Goal: Information Seeking & Learning: Learn about a topic

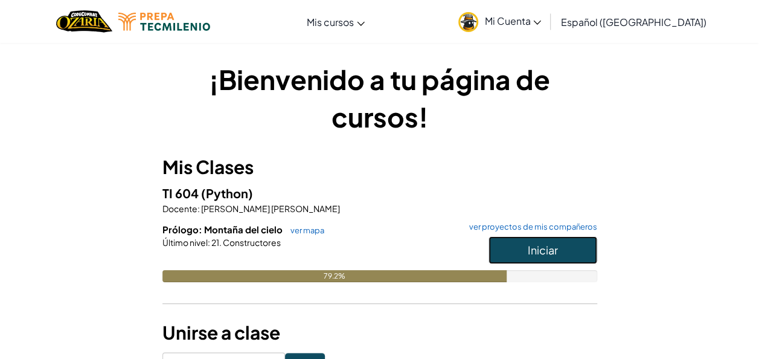
click at [537, 252] on span "Iniciar" at bounding box center [543, 250] width 30 height 14
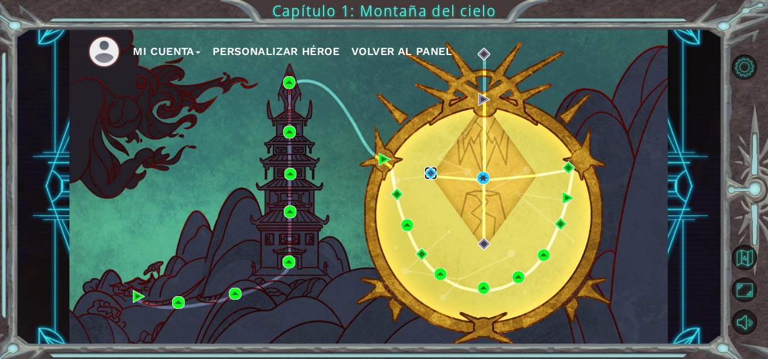
click at [429, 171] on img at bounding box center [430, 173] width 13 height 13
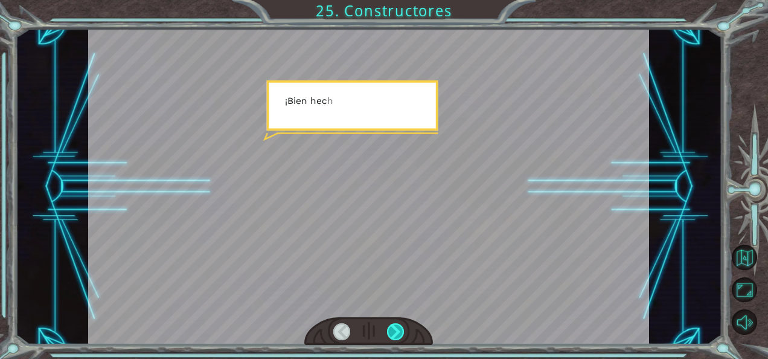
click at [402, 328] on div at bounding box center [395, 331] width 17 height 17
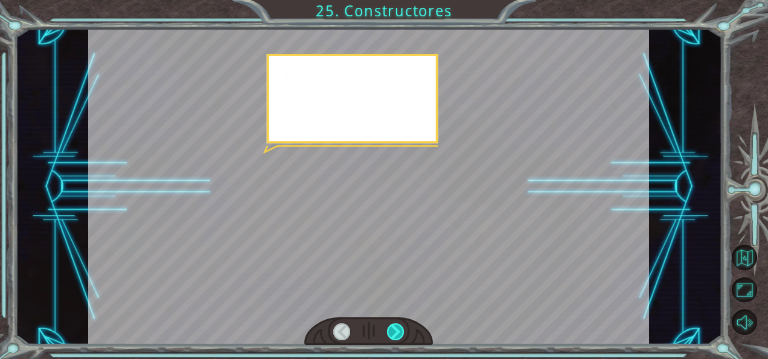
click at [396, 333] on div at bounding box center [395, 331] width 17 height 17
click at [400, 330] on div at bounding box center [395, 331] width 17 height 17
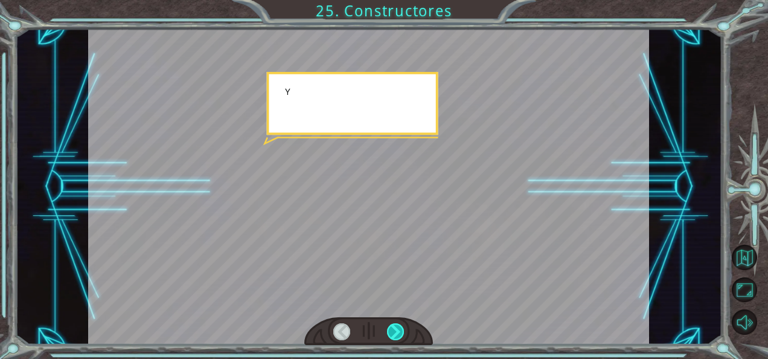
click at [397, 325] on div at bounding box center [395, 331] width 17 height 17
click at [403, 324] on div at bounding box center [395, 331] width 17 height 17
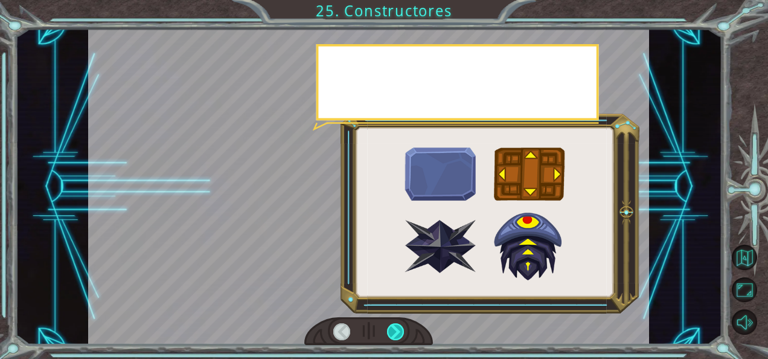
click at [402, 327] on div at bounding box center [395, 331] width 17 height 17
click at [395, 324] on div at bounding box center [395, 331] width 17 height 17
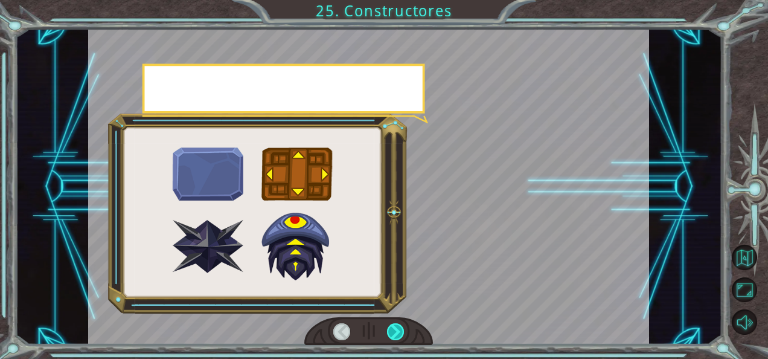
click at [397, 334] on div at bounding box center [395, 331] width 17 height 17
click at [388, 335] on div at bounding box center [395, 331] width 17 height 17
click at [392, 330] on div at bounding box center [395, 331] width 17 height 17
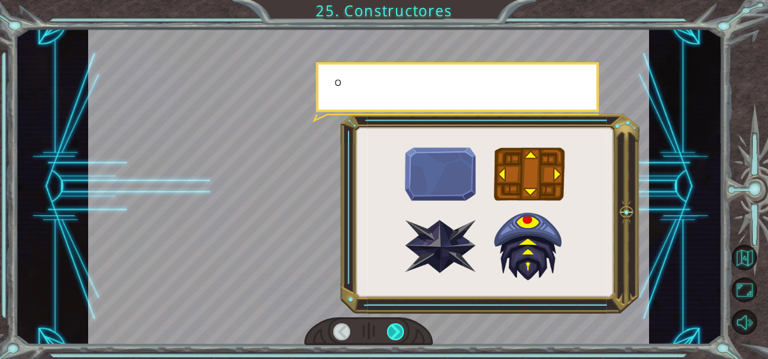
click at [393, 326] on div at bounding box center [395, 331] width 17 height 17
click at [394, 327] on div at bounding box center [395, 331] width 17 height 17
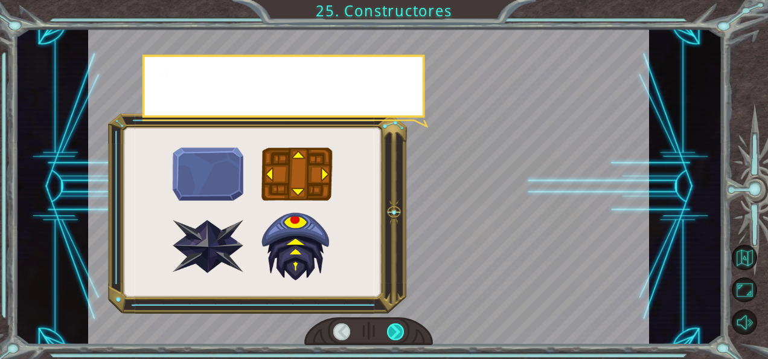
click at [393, 325] on div at bounding box center [395, 331] width 17 height 17
click at [391, 331] on div at bounding box center [395, 331] width 17 height 17
click at [394, 328] on div at bounding box center [395, 331] width 17 height 17
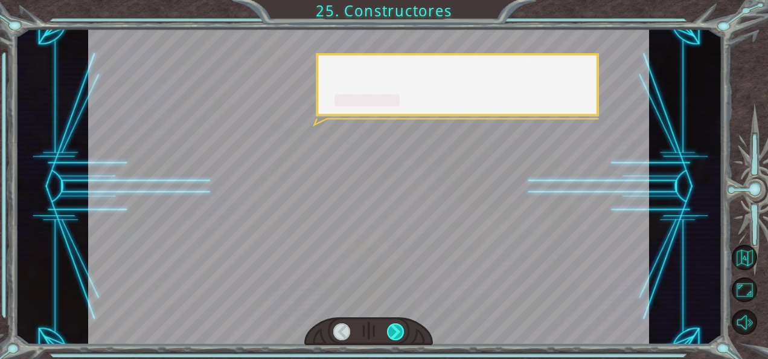
click at [397, 331] on div at bounding box center [395, 331] width 17 height 17
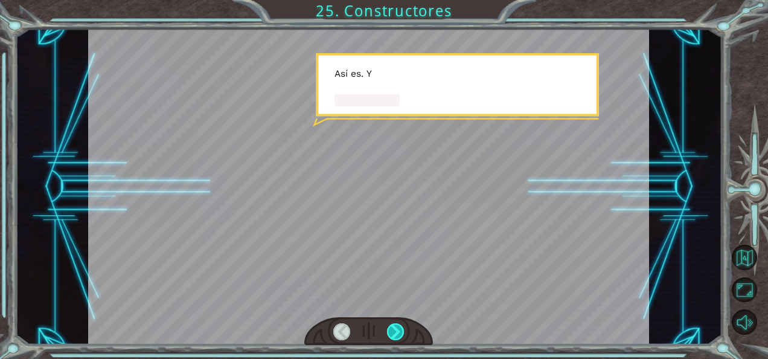
click at [397, 331] on div at bounding box center [395, 331] width 17 height 17
click at [400, 327] on div at bounding box center [395, 331] width 17 height 17
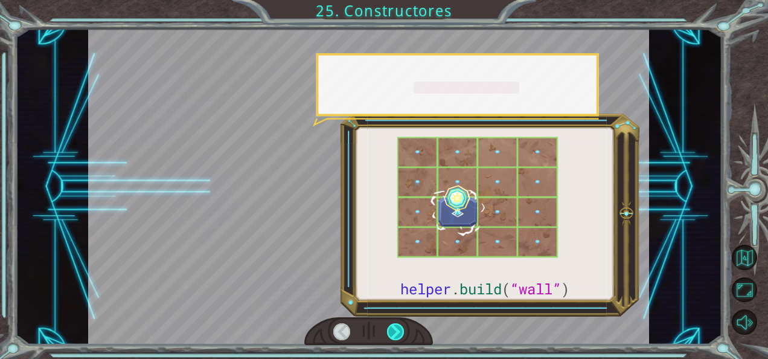
click at [400, 328] on div at bounding box center [395, 331] width 17 height 17
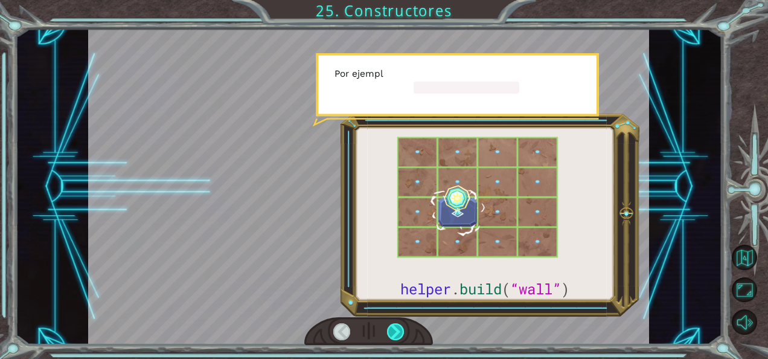
click at [402, 324] on div at bounding box center [395, 331] width 17 height 17
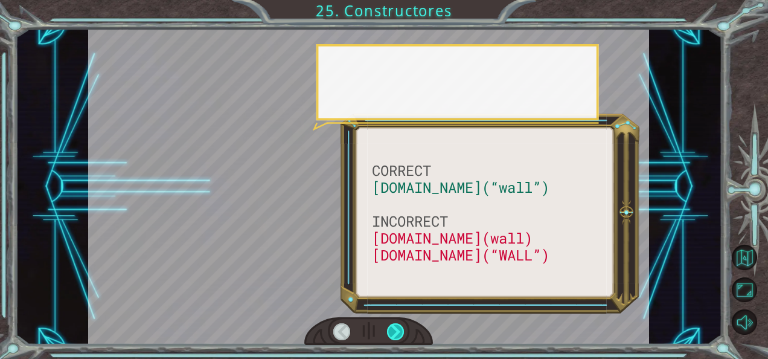
click at [402, 323] on div at bounding box center [395, 331] width 17 height 17
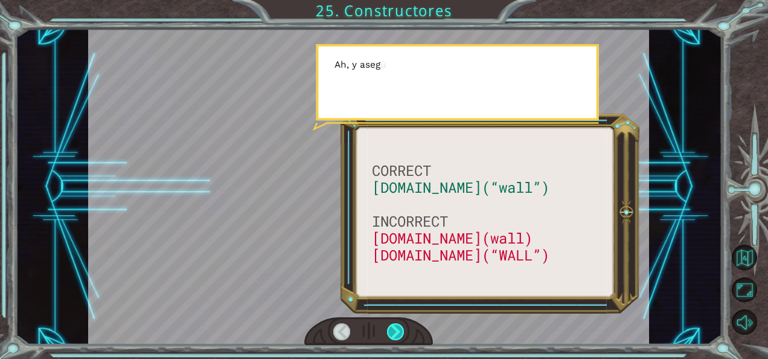
click at [398, 325] on div at bounding box center [395, 331] width 17 height 17
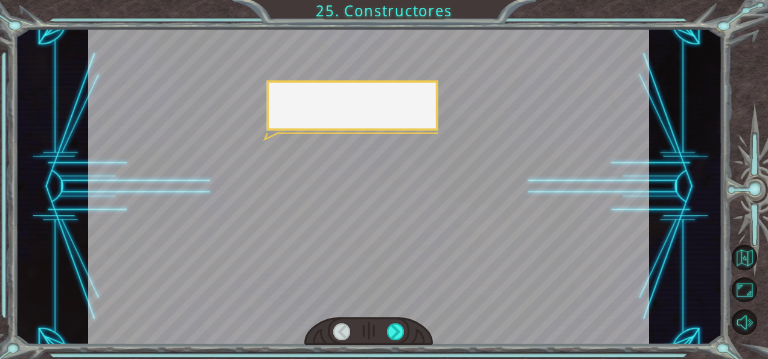
click at [402, 312] on div at bounding box center [368, 187] width 561 height 316
click at [400, 325] on div at bounding box center [395, 331] width 17 height 17
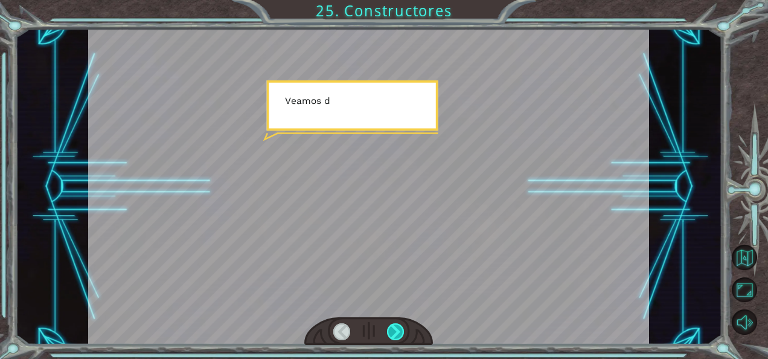
click at [395, 330] on div at bounding box center [395, 331] width 17 height 17
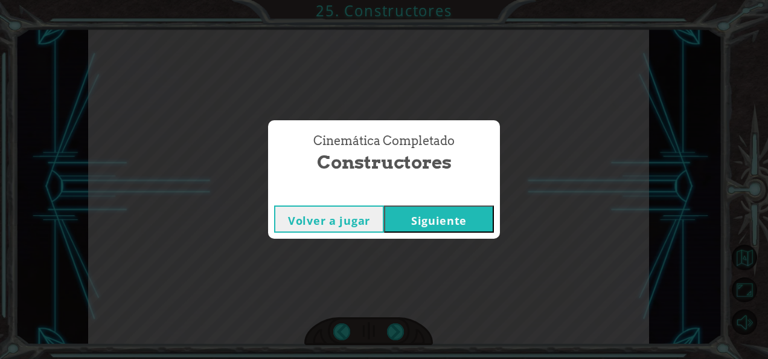
click at [435, 214] on button "Siguiente" at bounding box center [439, 218] width 110 height 27
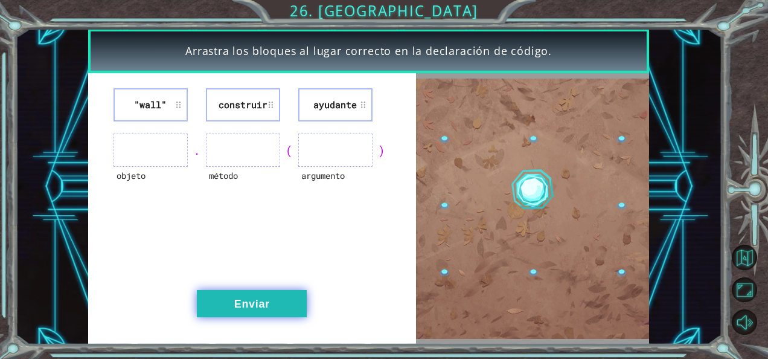
click at [251, 314] on button "Enviar" at bounding box center [252, 303] width 110 height 27
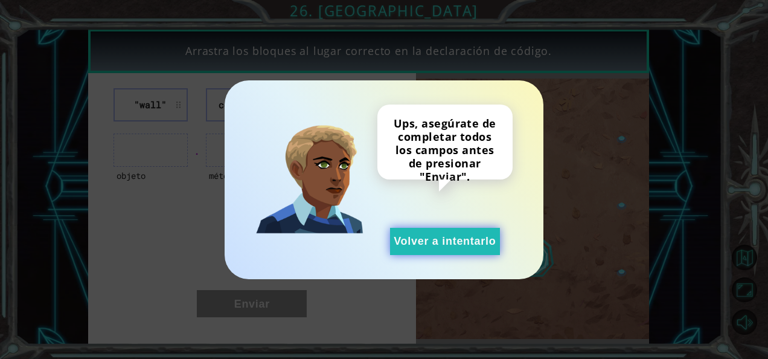
click at [411, 245] on button "Volver a intentarlo" at bounding box center [445, 241] width 110 height 27
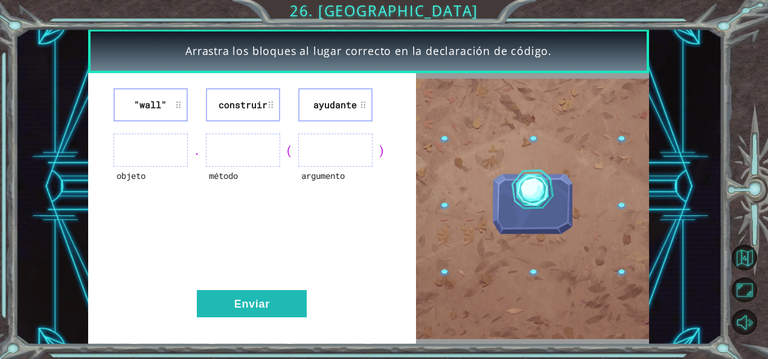
click at [748, 89] on div at bounding box center [751, 194] width 34 height 287
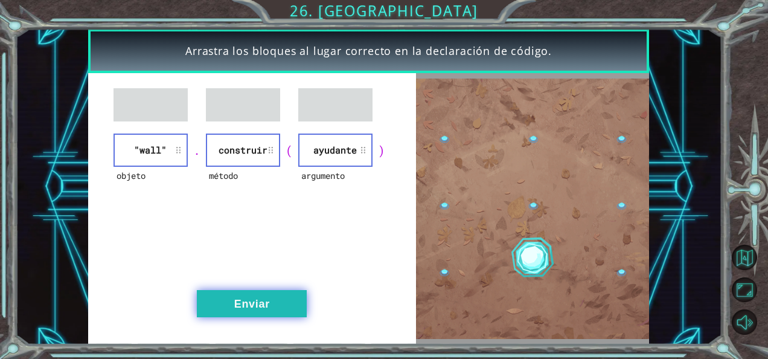
click at [264, 302] on button "Enviar" at bounding box center [252, 303] width 110 height 27
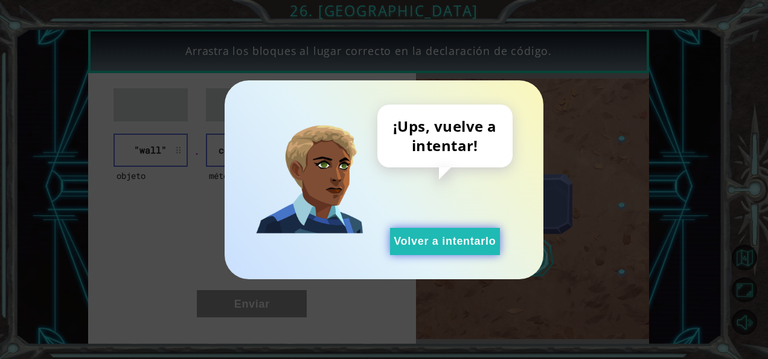
click at [449, 245] on button "Volver a intentarlo" at bounding box center [445, 241] width 110 height 27
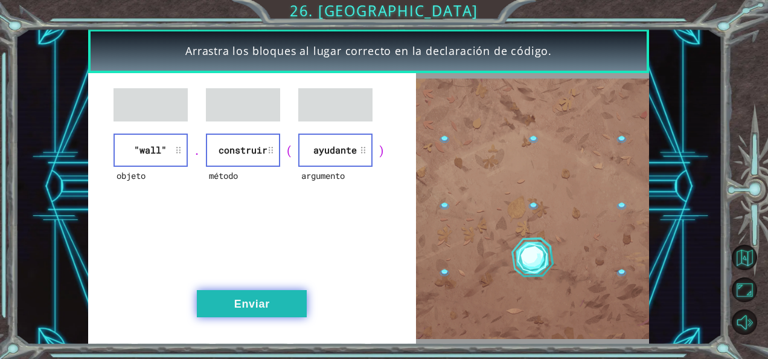
click at [249, 295] on button "Enviar" at bounding box center [252, 303] width 110 height 27
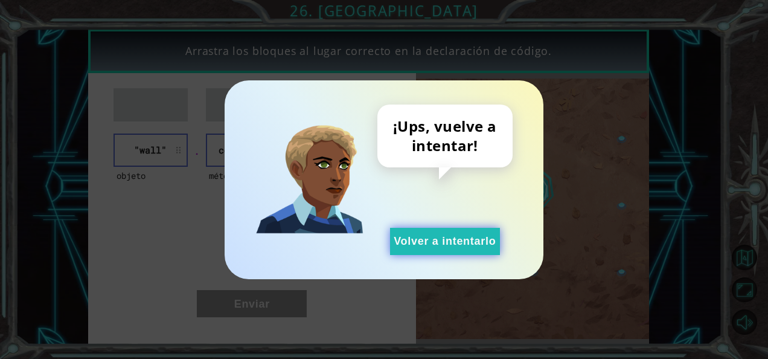
click at [414, 241] on button "Volver a intentarlo" at bounding box center [445, 241] width 110 height 27
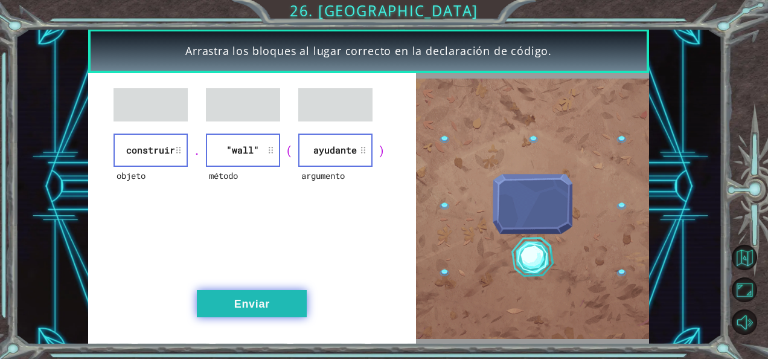
click at [273, 301] on button "Enviar" at bounding box center [252, 303] width 110 height 27
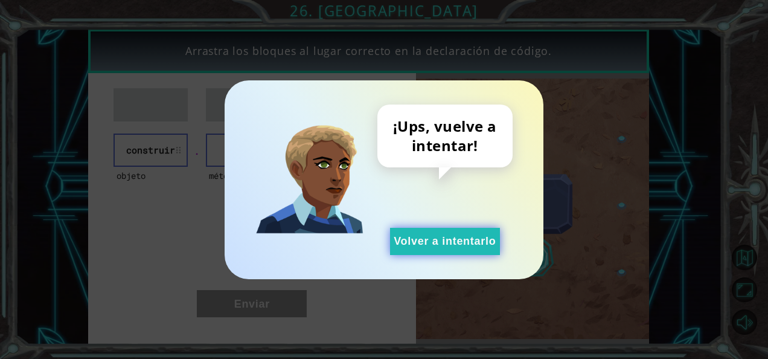
click at [440, 244] on button "Volver a intentarlo" at bounding box center [445, 241] width 110 height 27
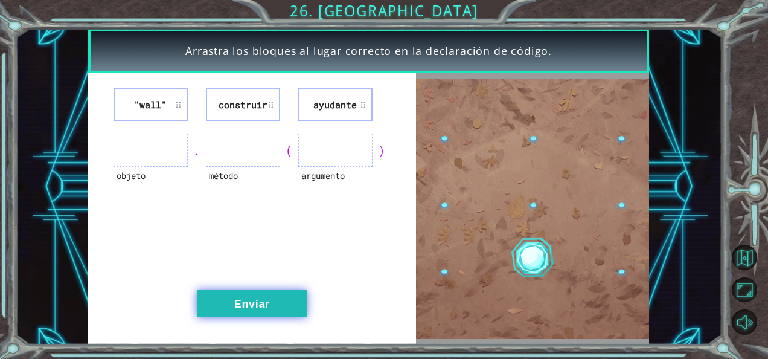
click at [258, 299] on button "Enviar" at bounding box center [252, 303] width 110 height 27
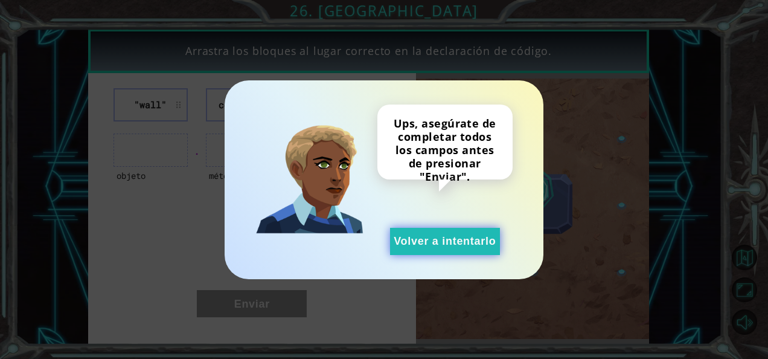
click at [415, 252] on button "Volver a intentarlo" at bounding box center [445, 241] width 110 height 27
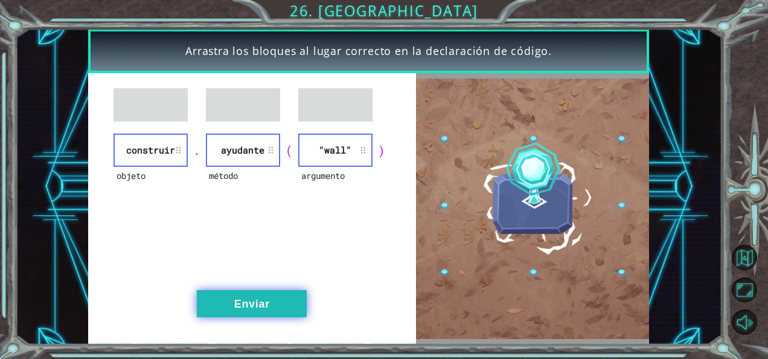
click at [276, 299] on button "Enviar" at bounding box center [252, 303] width 110 height 27
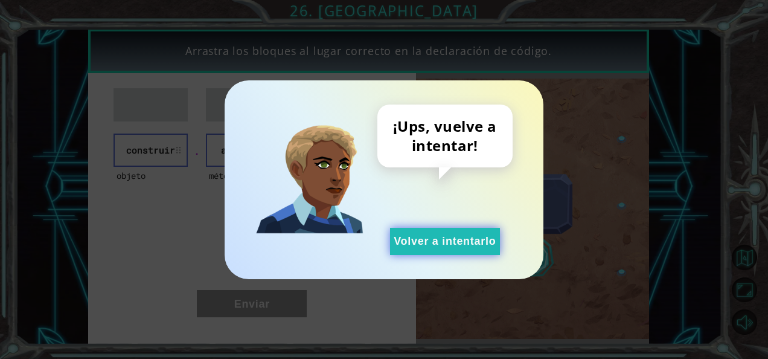
click at [425, 231] on button "Volver a intentarlo" at bounding box center [445, 241] width 110 height 27
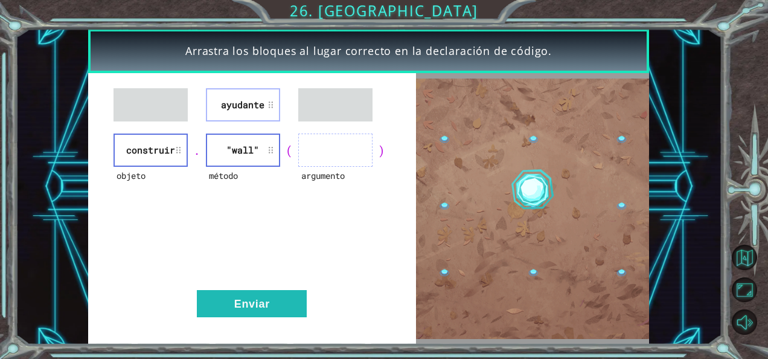
click at [265, 130] on div "ayudante objeto construir . método "wall" ( argumento ) Enviar" at bounding box center [252, 208] width 328 height 271
click at [261, 136] on li ""wall"" at bounding box center [243, 149] width 74 height 33
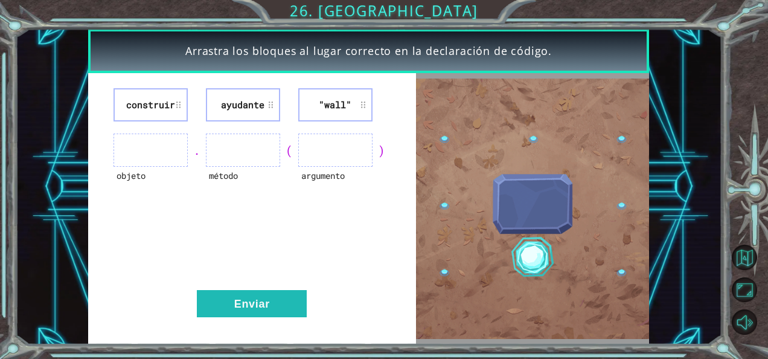
click at [276, 289] on div "construir ayudante "wall" objeto . método ( argumento ) Enviar" at bounding box center [252, 208] width 328 height 271
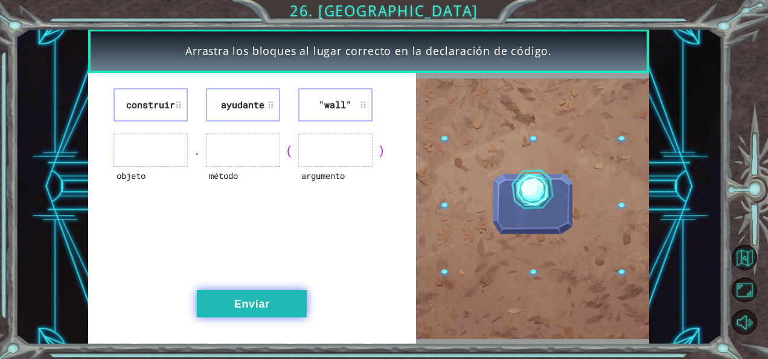
click at [269, 304] on button "Enviar" at bounding box center [252, 303] width 110 height 27
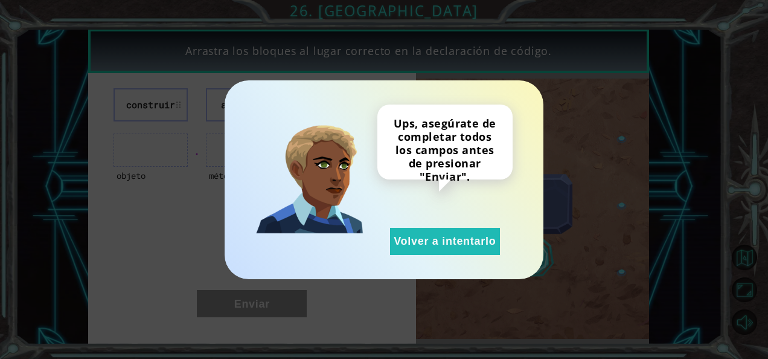
click at [420, 226] on div "Ups, asegúrate de completar todos los campos antes de presionar "Enviar". Volve…" at bounding box center [444, 179] width 135 height 150
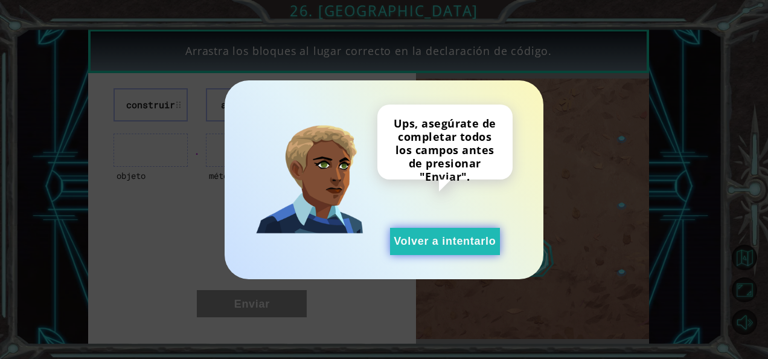
drag, startPoint x: 418, startPoint y: 257, endPoint x: 420, endPoint y: 234, distance: 22.4
click at [420, 234] on div "Ups, asegúrate de completar todos los campos antes de presionar "Enviar". Volve…" at bounding box center [384, 179] width 319 height 199
click at [420, 234] on button "Volver a intentarlo" at bounding box center [445, 241] width 110 height 27
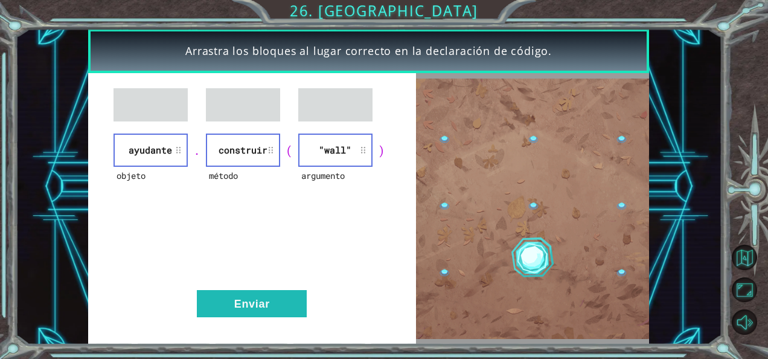
drag, startPoint x: 255, startPoint y: 299, endPoint x: 175, endPoint y: 385, distance: 117.9
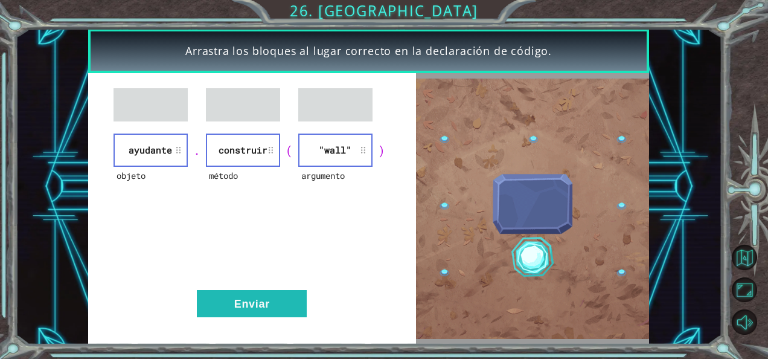
click at [175, 358] on html "Arrastra los bloques al lugar correcto en la declaración de código. objeto ayud…" at bounding box center [384, 179] width 768 height 359
click at [261, 296] on button "Enviar" at bounding box center [252, 303] width 110 height 27
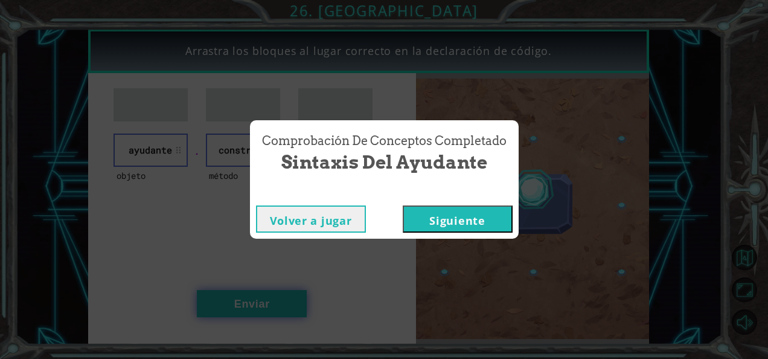
click at [482, 222] on button "Siguiente" at bounding box center [458, 218] width 110 height 27
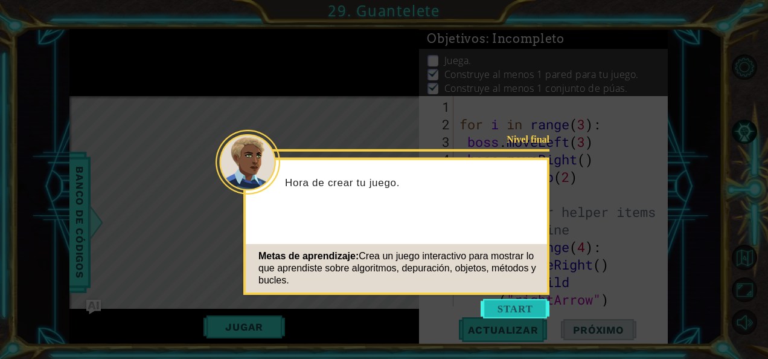
click at [512, 315] on button "Start" at bounding box center [515, 308] width 69 height 19
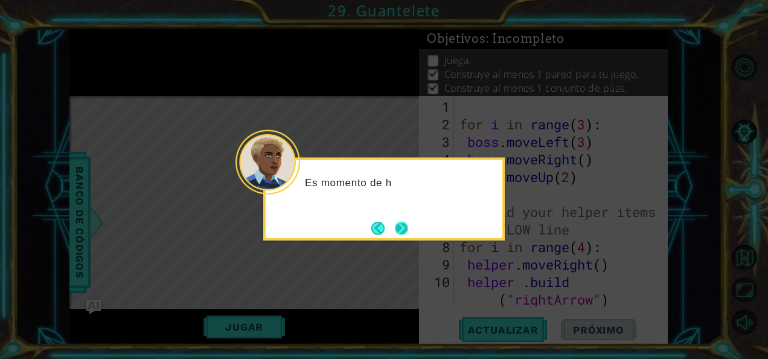
click at [400, 232] on button "Next" at bounding box center [401, 227] width 13 height 13
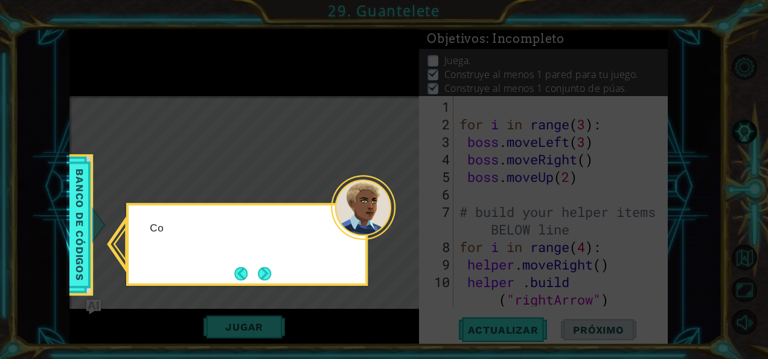
click at [387, 226] on div at bounding box center [363, 207] width 65 height 65
click at [266, 287] on icon at bounding box center [384, 179] width 768 height 359
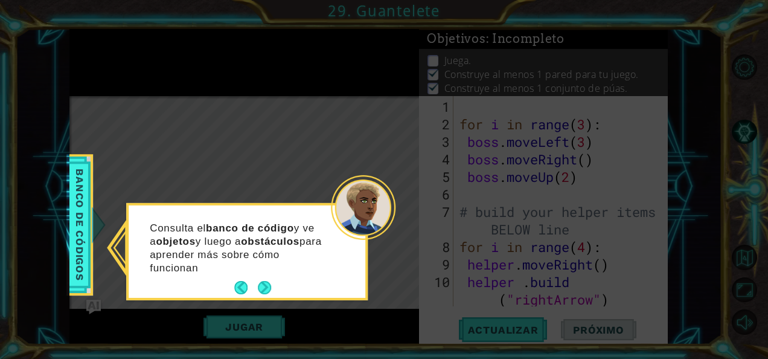
click at [257, 276] on div "Consulta el banco de código y ve a objetos y luego a obstáculos para aprender m…" at bounding box center [247, 253] width 237 height 88
click at [258, 283] on button "Next" at bounding box center [264, 287] width 13 height 13
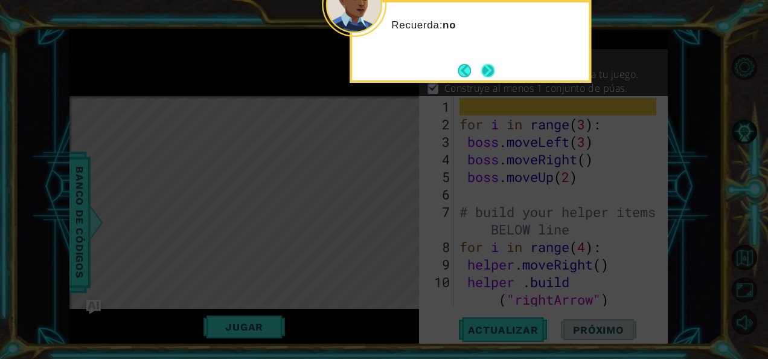
click at [495, 74] on button "Next" at bounding box center [488, 70] width 14 height 14
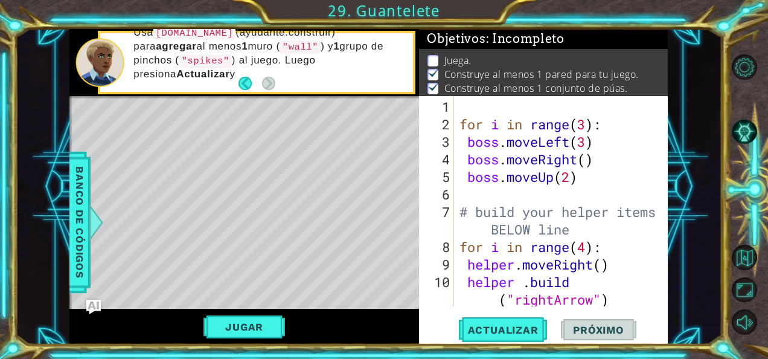
scroll to position [88, 0]
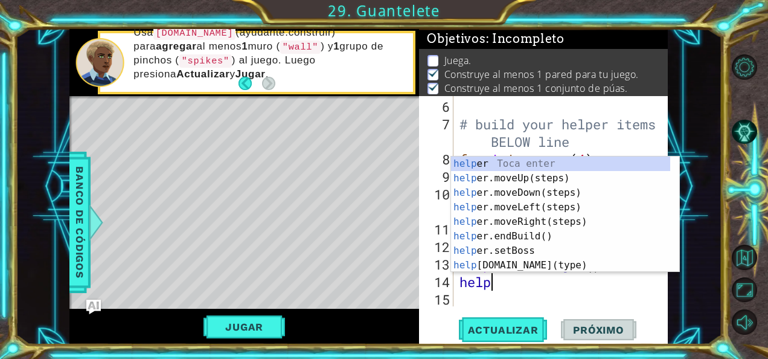
type textarea "h"
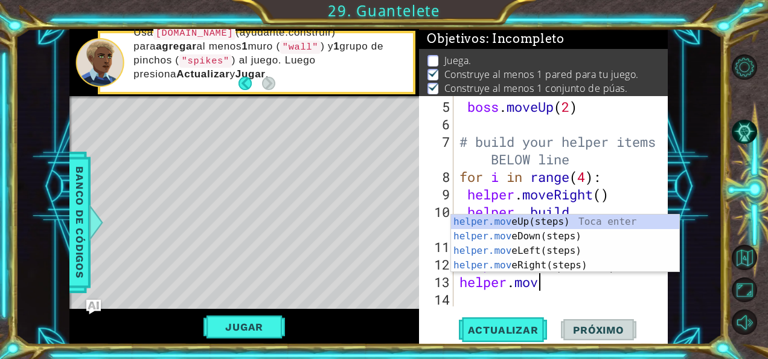
type textarea "h"
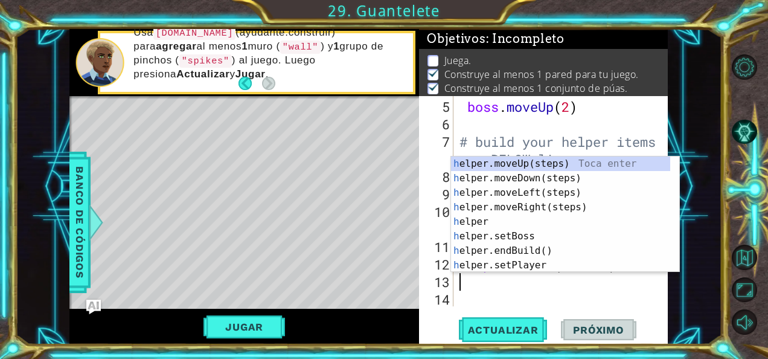
scroll to position [53, 0]
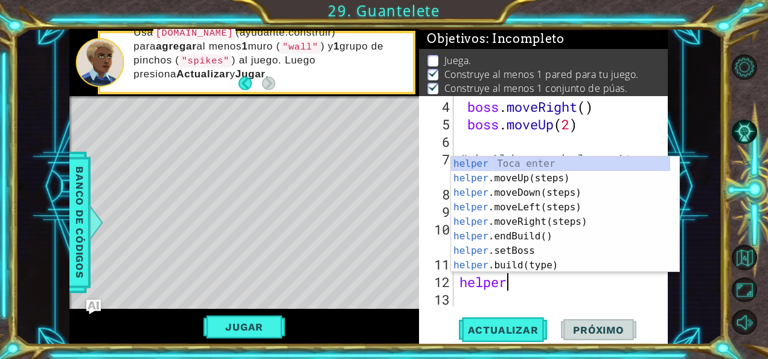
type textarea "h"
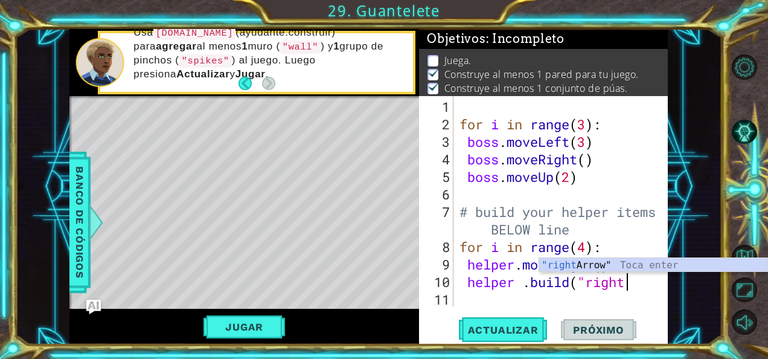
scroll to position [0, 0]
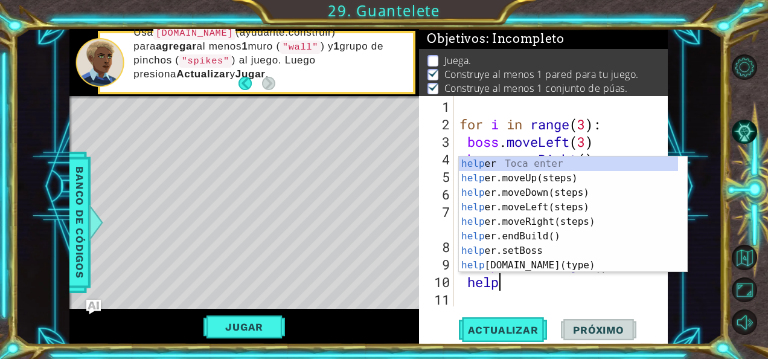
type textarea "h"
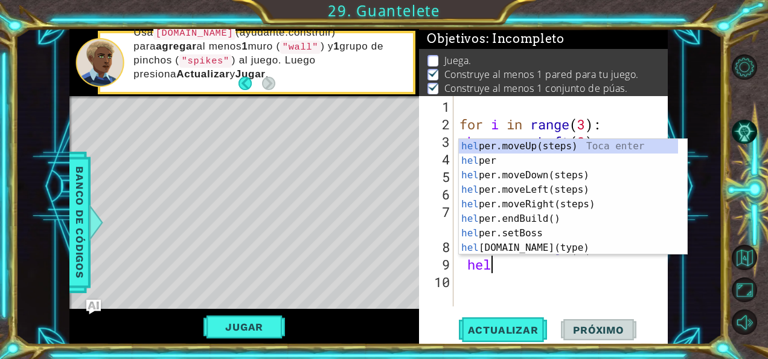
type textarea "h"
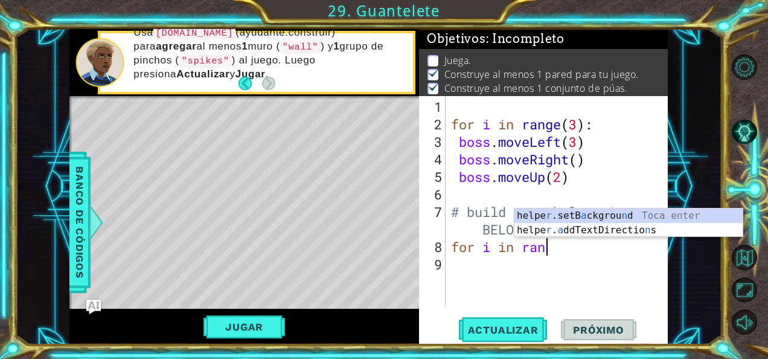
type textarea "f"
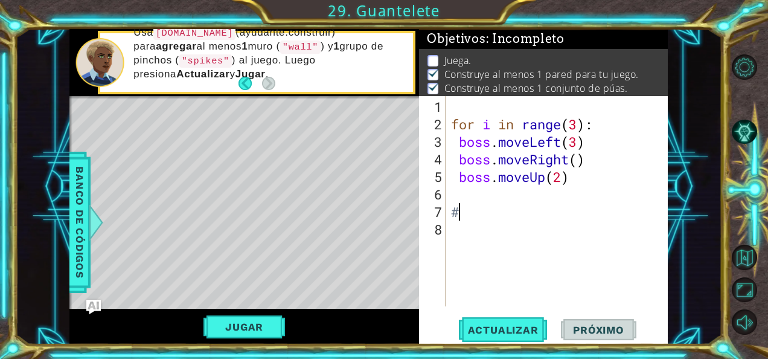
type textarea "#"
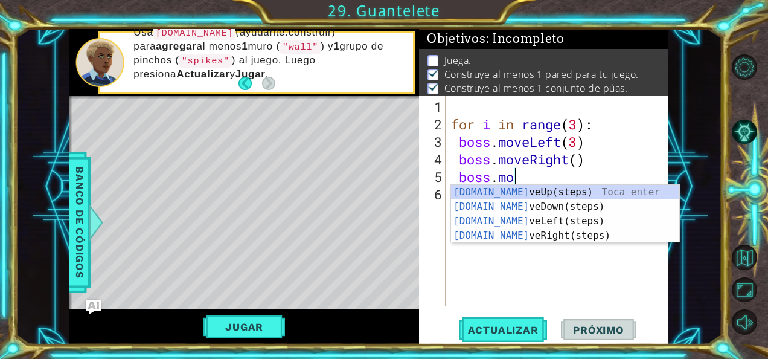
type textarea "b"
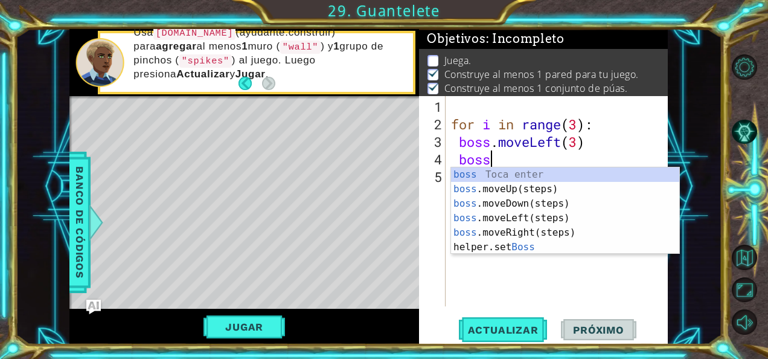
type textarea "b"
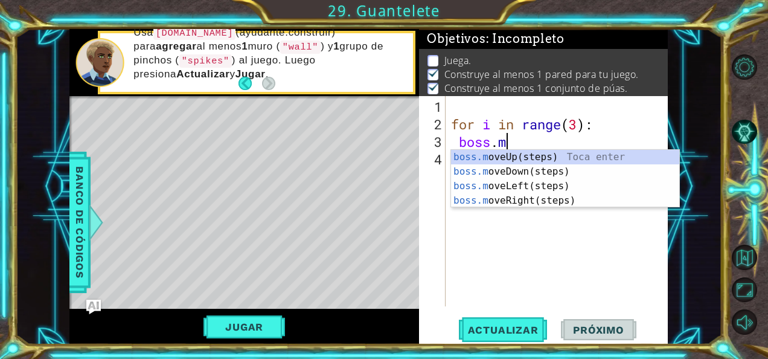
type textarea "b"
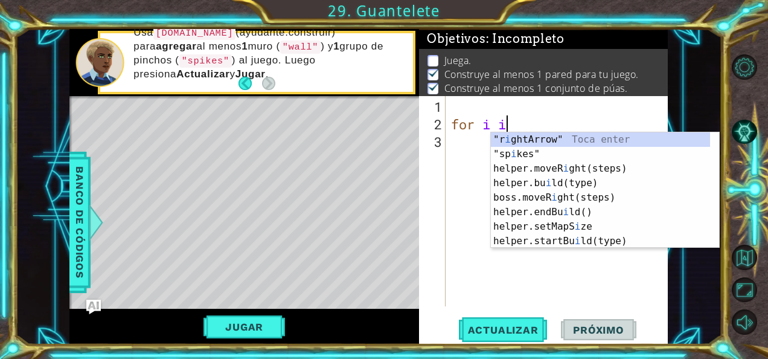
type textarea "f"
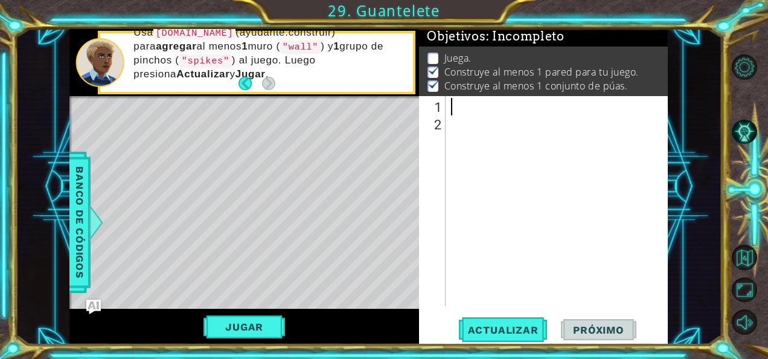
scroll to position [2, 0]
click at [4, 304] on div "1 ההההההההההההההההההההההההההההההההההההההההההההההההההההההההההההההההההההההההההההה…" at bounding box center [384, 179] width 768 height 359
click at [470, 106] on div at bounding box center [560, 220] width 223 height 245
type textarea "H"
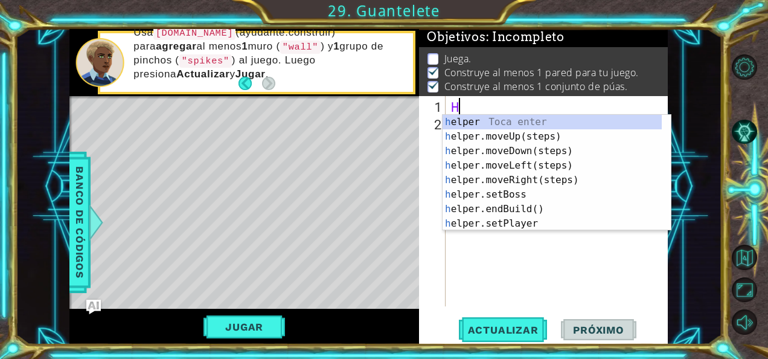
click at [539, 206] on div "h elper Toca enter h elper.moveUp(steps) Toca enter h elper.moveDown(steps) Toc…" at bounding box center [557, 187] width 229 height 145
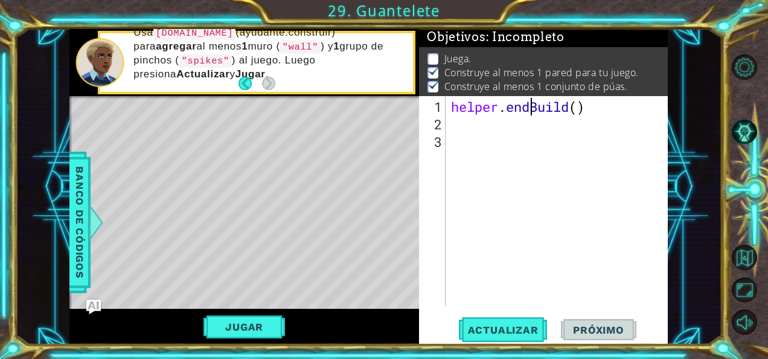
click at [527, 107] on div "helper . endBuild ( )" at bounding box center [560, 220] width 223 height 245
click at [555, 106] on div "helper . Build ( )" at bounding box center [560, 220] width 223 height 245
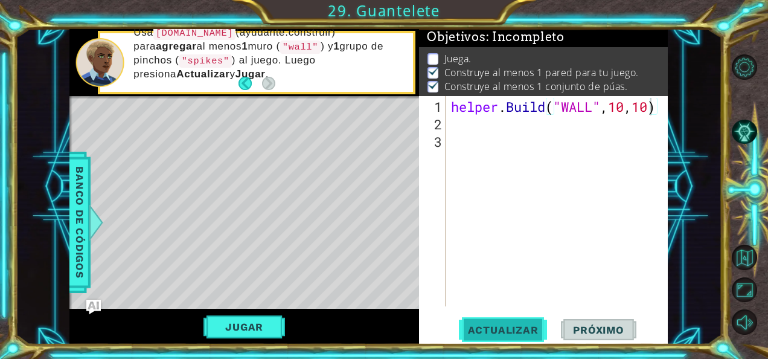
click at [513, 333] on span "Actualizar" at bounding box center [503, 330] width 95 height 12
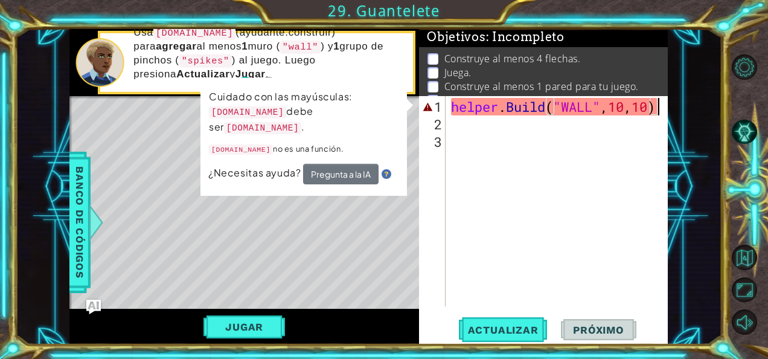
click at [657, 104] on div "helper . Build ( "WALL" , 10 , 10 )" at bounding box center [560, 220] width 223 height 245
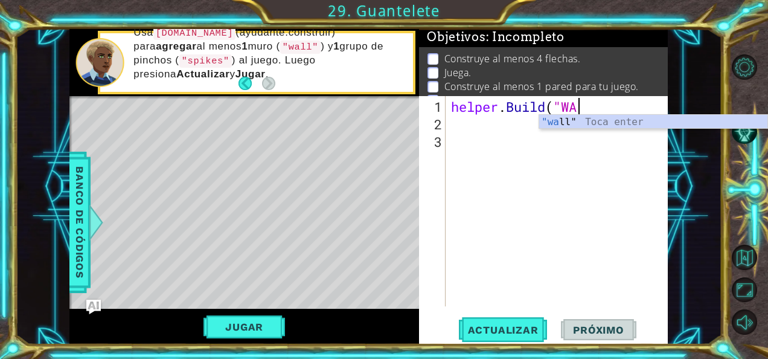
scroll to position [0, 4]
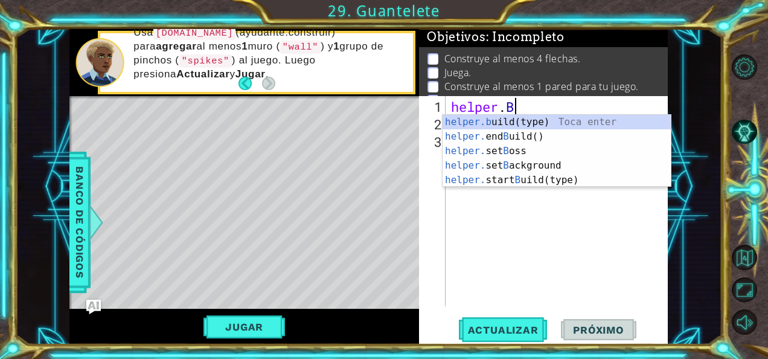
type textarea "h"
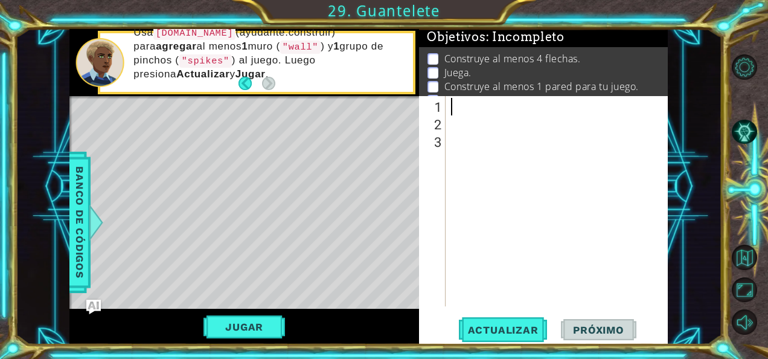
scroll to position [0, 0]
click at [95, 195] on div "Level Map" at bounding box center [348, 274] width 558 height 356
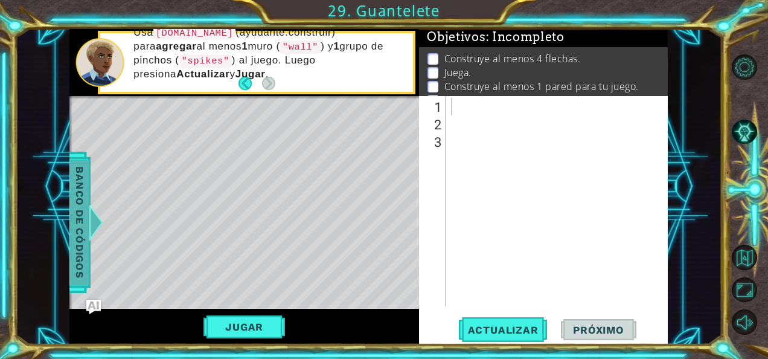
click at [83, 206] on span "Banco de códigos" at bounding box center [79, 222] width 19 height 125
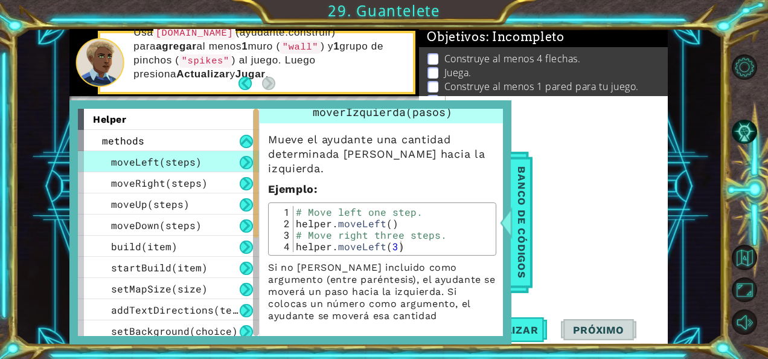
click at [532, 225] on div at bounding box center [560, 220] width 223 height 245
click at [510, 233] on div at bounding box center [506, 222] width 15 height 36
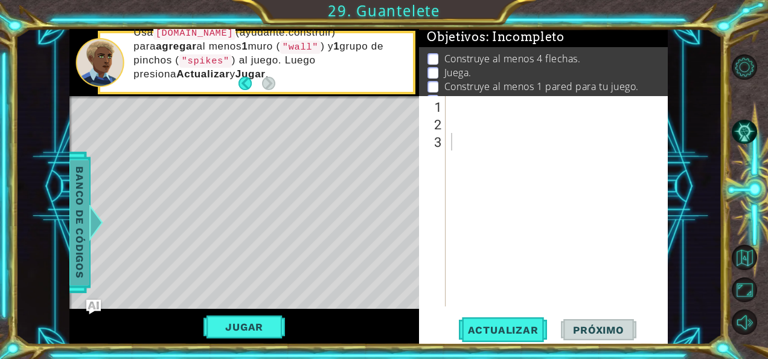
click at [77, 234] on span "Banco de códigos" at bounding box center [79, 222] width 19 height 125
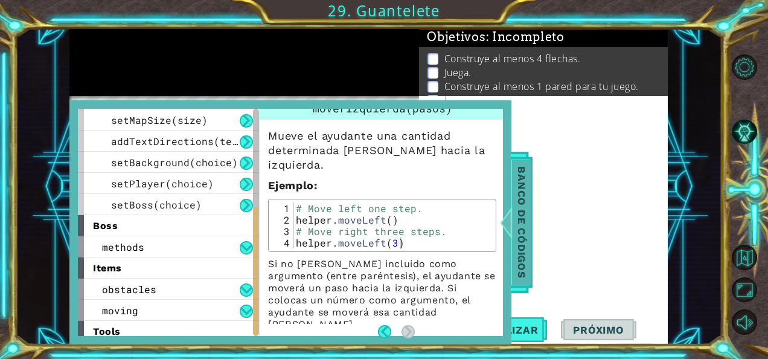
scroll to position [196, 0]
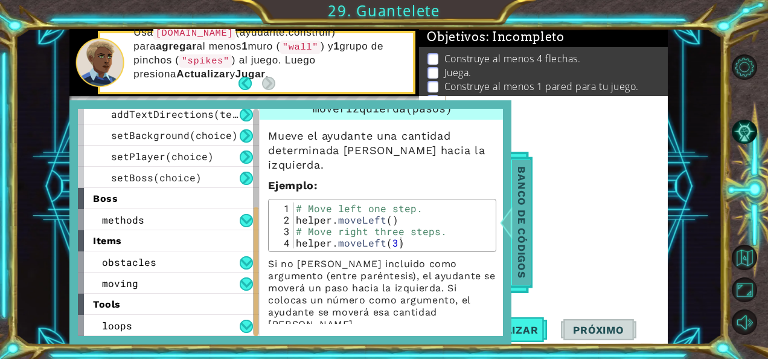
click at [530, 236] on span "Banco de códigos" at bounding box center [521, 222] width 19 height 125
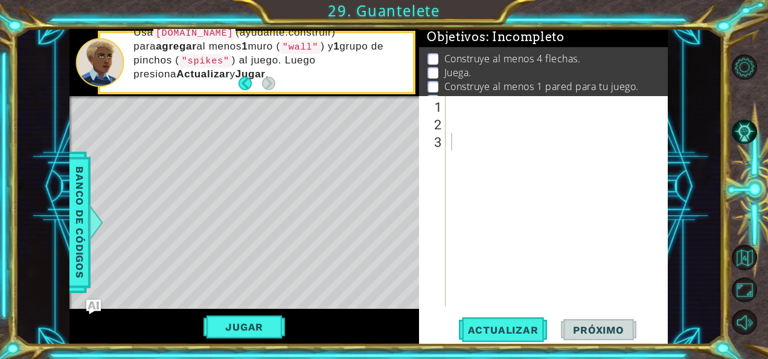
click at [471, 106] on div at bounding box center [560, 220] width 223 height 245
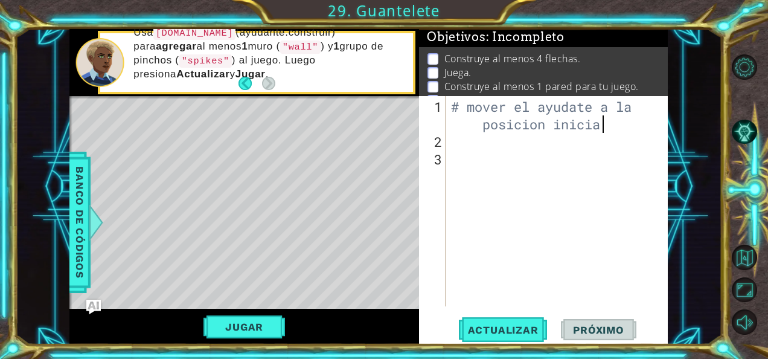
scroll to position [0, 13]
type textarea "# mover el ayudate a la posicion inicial"
click at [525, 145] on div "# mover el ayudate a la posicion inicial" at bounding box center [560, 229] width 223 height 263
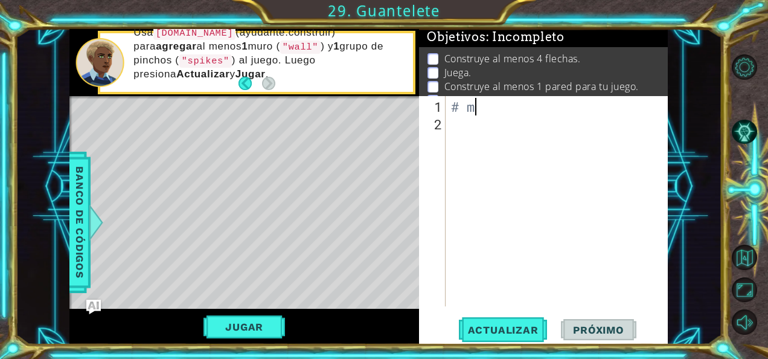
type textarea "#"
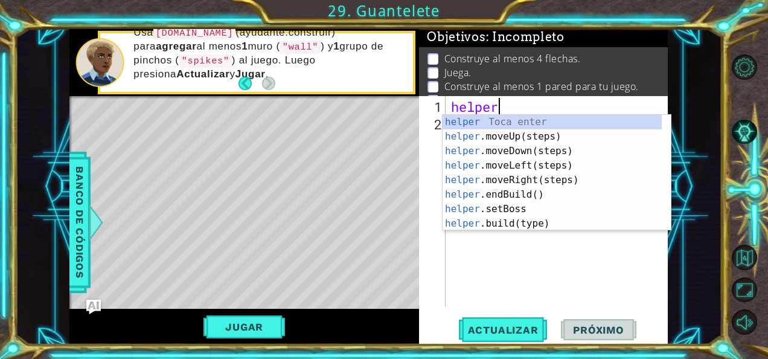
scroll to position [0, 1]
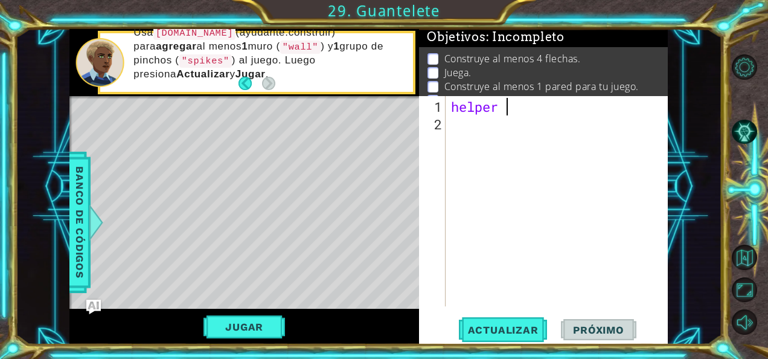
type textarea "helper"
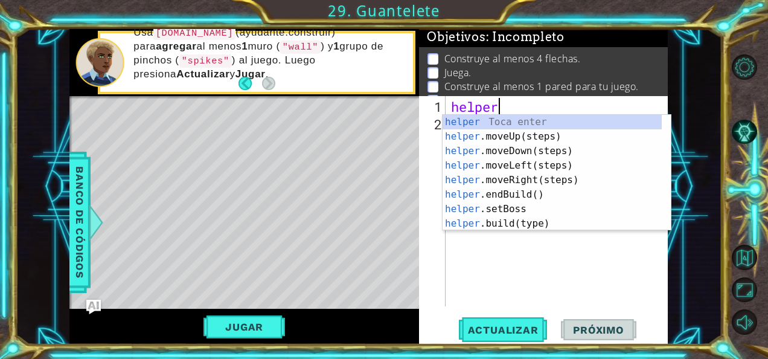
click at [529, 176] on div "helper Toca enter helper .moveUp(steps) Toca enter helper .moveDown(steps) Toca…" at bounding box center [553, 187] width 220 height 145
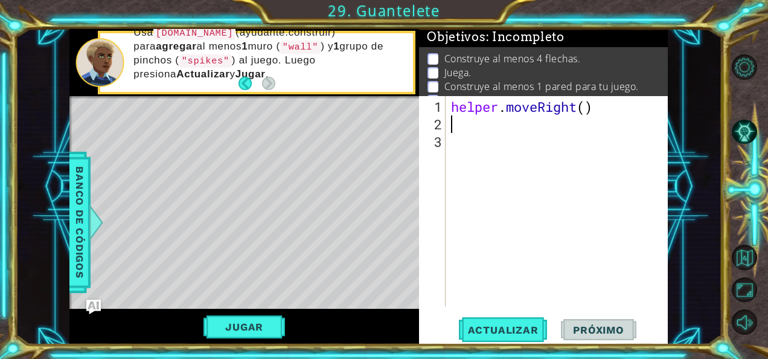
scroll to position [0, 0]
click at [584, 104] on div "helper . moveRight ( )" at bounding box center [560, 220] width 223 height 245
type textarea "helper.moveRight(1)"
click at [478, 118] on div "helper . moveRight ( 1 )" at bounding box center [560, 220] width 223 height 245
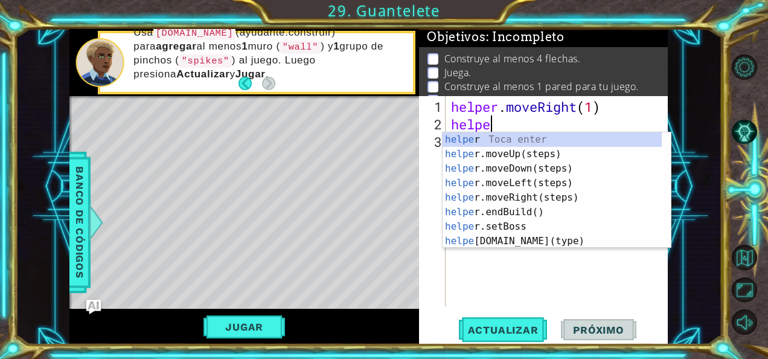
scroll to position [0, 1]
type textarea "helper"
click at [546, 170] on div "helper Toca enter helper .moveUp(steps) Toca enter helper .moveDown(steps) Toca…" at bounding box center [553, 204] width 220 height 145
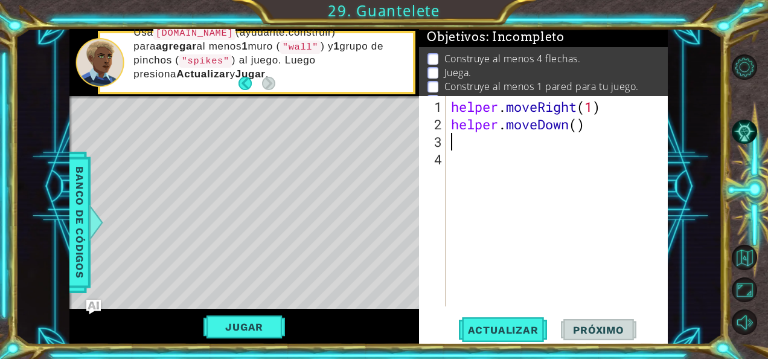
click at [579, 123] on div "helper . moveRight ( 1 ) helper . moveDown ( )" at bounding box center [560, 220] width 223 height 245
type textarea "helper.moveDown(1)"
click at [483, 131] on div "helper . moveRight ( 1 ) helper . moveDown ( 1 )" at bounding box center [560, 220] width 223 height 245
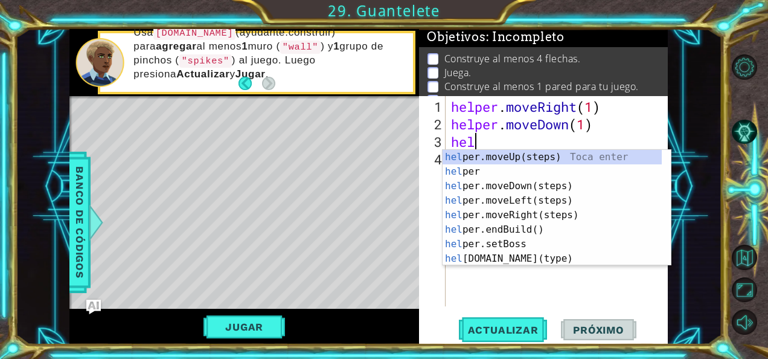
scroll to position [0, 0]
click at [516, 260] on div "hel per.moveUp(steps) Toca enter hel per Toca enter hel per.moveDown(steps) Toc…" at bounding box center [553, 222] width 220 height 145
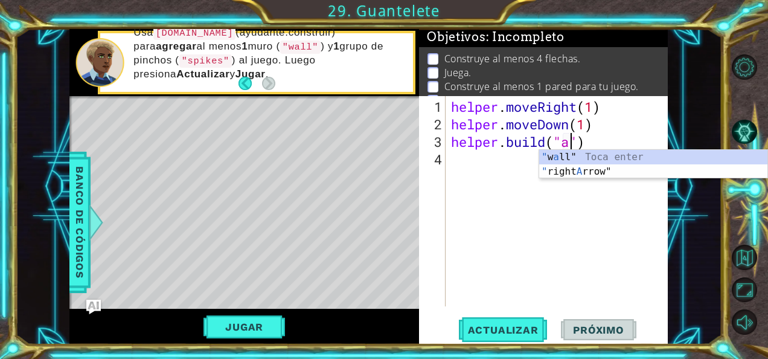
scroll to position [0, 6]
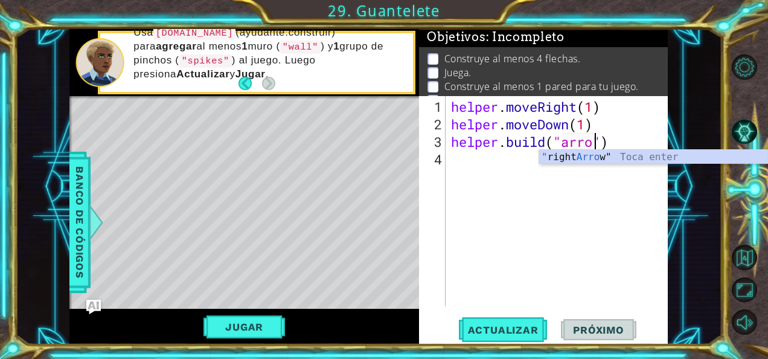
type textarea "helper.build("arrow")"
click at [468, 164] on div "helper . moveRight ( 1 ) helper . moveDown ( 1 ) helper . build ( "arrow" )" at bounding box center [560, 220] width 223 height 245
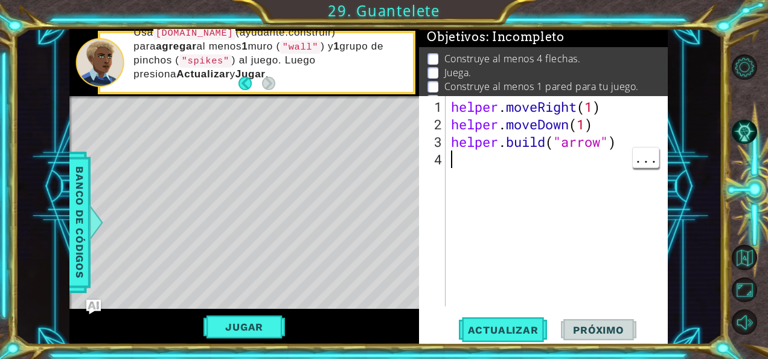
scroll to position [0, 0]
type textarea "g"
type textarea "h"
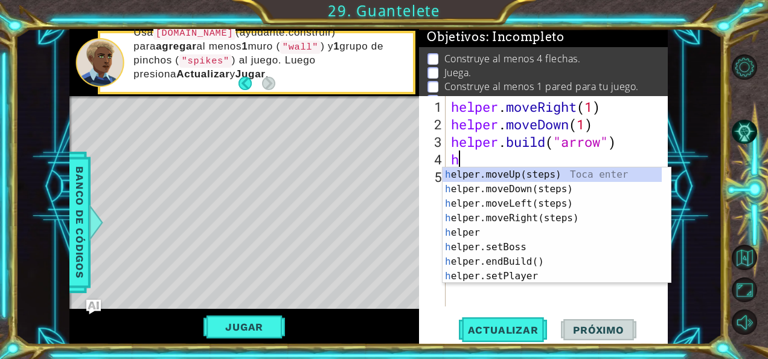
click at [545, 222] on div "h elper.moveUp(steps) Toca enter h elper.moveDown(steps) Toca enter h elper.mov…" at bounding box center [553, 239] width 220 height 145
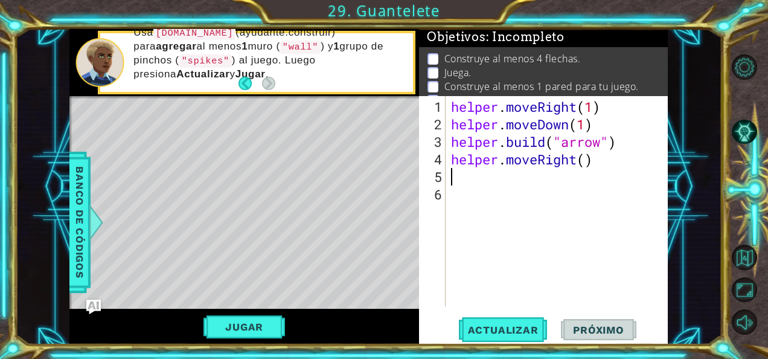
click at [592, 158] on div "helper . moveRight ( 1 ) helper . moveDown ( 1 ) helper . build ( "arrow" ) hel…" at bounding box center [560, 220] width 223 height 245
click at [583, 159] on div "helper . moveRight ( 1 ) helper . moveDown ( 1 ) helper . build ( "arrow" ) hel…" at bounding box center [560, 220] width 223 height 245
type textarea "helper.moveRight(2)"
click at [456, 173] on div "helper . moveRight ( 1 ) helper . moveDown ( 1 ) helper . build ( "arrow" ) hel…" at bounding box center [560, 220] width 223 height 245
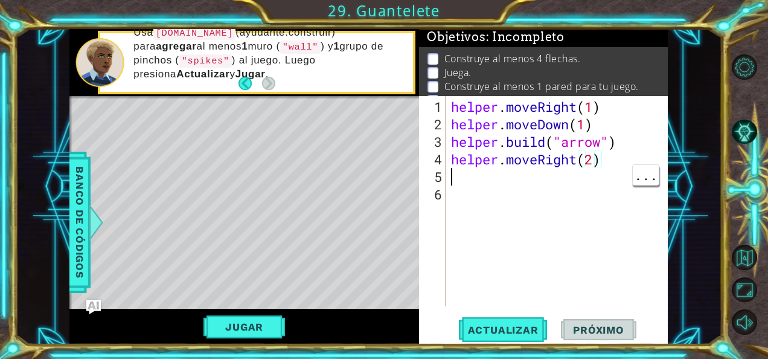
scroll to position [0, 0]
type textarea "h"
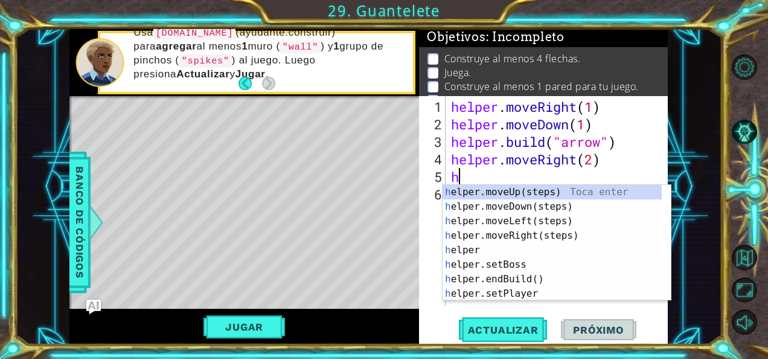
click at [524, 282] on div "h elper.moveUp(steps) Toca enter h elper.moveDown(steps) Toca enter h elper.mov…" at bounding box center [553, 257] width 220 height 145
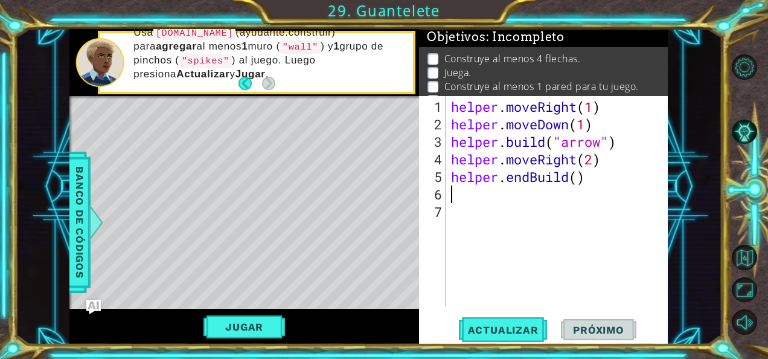
click at [578, 178] on div "helper . moveRight ( 1 ) helper . moveDown ( 1 ) helper . build ( "arrow" ) hel…" at bounding box center [560, 220] width 223 height 245
click at [537, 173] on div "helper . moveRight ( 1 ) helper . moveDown ( 1 ) helper . build ( "arrow" ) hel…" at bounding box center [560, 220] width 223 height 245
click at [535, 177] on div "helper . moveRight ( 1 ) helper . moveDown ( 1 ) helper . build ( "arrow" ) hel…" at bounding box center [560, 220] width 223 height 245
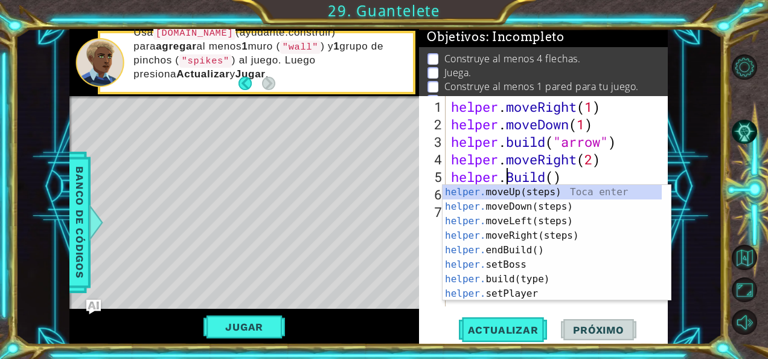
click at [557, 175] on div "helper . moveRight ( 1 ) helper . moveDown ( 1 ) helper . build ( "arrow" ) hel…" at bounding box center [560, 220] width 223 height 245
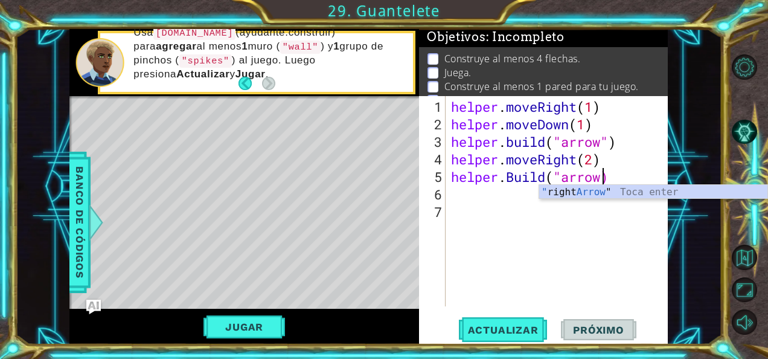
scroll to position [0, 7]
type textarea "helper.Build("arrow")"
click at [470, 196] on div "helper . moveRight ( 1 ) helper . moveDown ( 1 ) helper . build ( "arrow" ) hel…" at bounding box center [560, 220] width 223 height 245
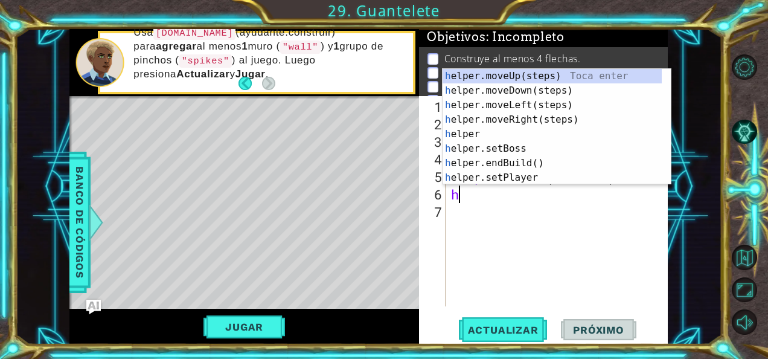
type textarea "he"
click at [541, 103] on div "he lper.moveUp(steps) Toca enter he lper.moveDown(steps) Toca enter he lper.mov…" at bounding box center [553, 141] width 220 height 145
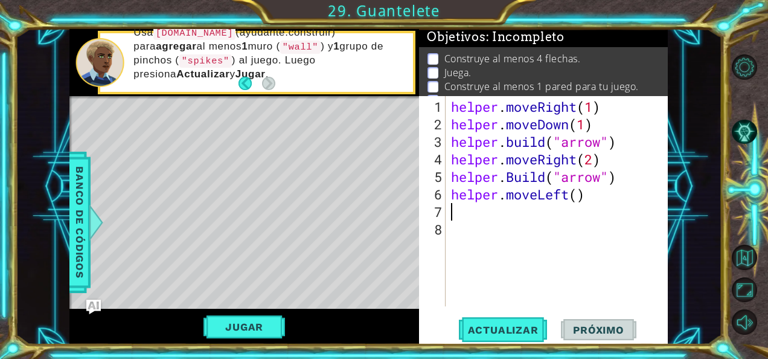
click at [576, 199] on div "helper . moveRight ( 1 ) helper . moveDown ( 1 ) helper . build ( "arrow" ) hel…" at bounding box center [560, 220] width 223 height 245
type textarea "helper.moveLeft(1)"
click at [491, 215] on div "helper . moveRight ( 1 ) helper . moveDown ( 1 ) helper . build ( "arrow" ) hel…" at bounding box center [560, 220] width 223 height 245
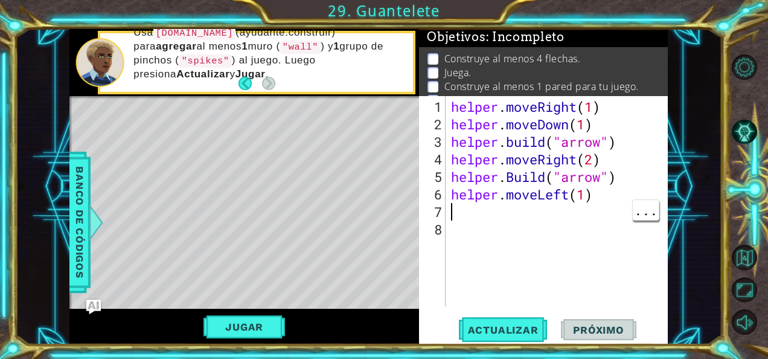
type textarea "h"
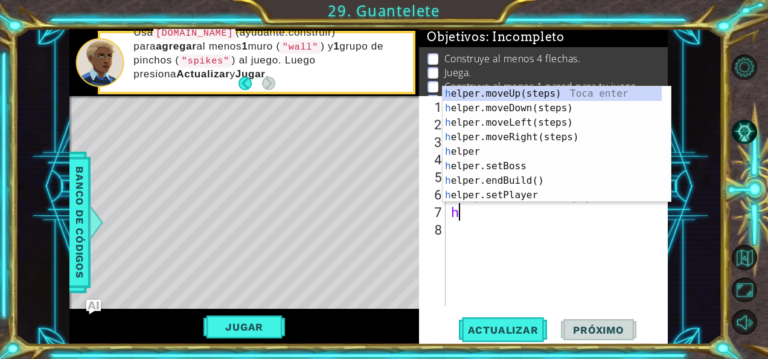
click at [529, 103] on div "h elper.moveUp(steps) Toca enter h elper.moveDown(steps) Toca enter h elper.mov…" at bounding box center [553, 158] width 220 height 145
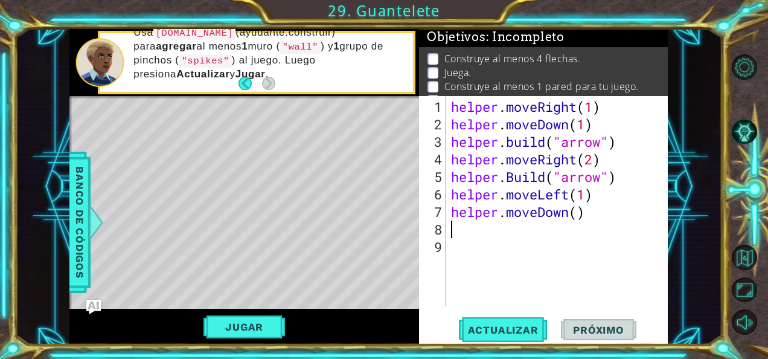
click at [575, 214] on div "helper . moveRight ( 1 ) helper . moveDown ( 1 ) helper . build ( "arrow" ) hel…" at bounding box center [560, 220] width 223 height 245
type textarea "helper.moveDown(1)"
click at [470, 213] on div "helper . moveRight ( 1 ) helper . moveDown ( 1 ) helper . build ( "arrow" ) hel…" at bounding box center [560, 220] width 223 height 245
click at [465, 231] on div "helper . moveRight ( 1 ) helper . moveDown ( 1 ) helper . build ( "arrow" ) hel…" at bounding box center [560, 220] width 223 height 245
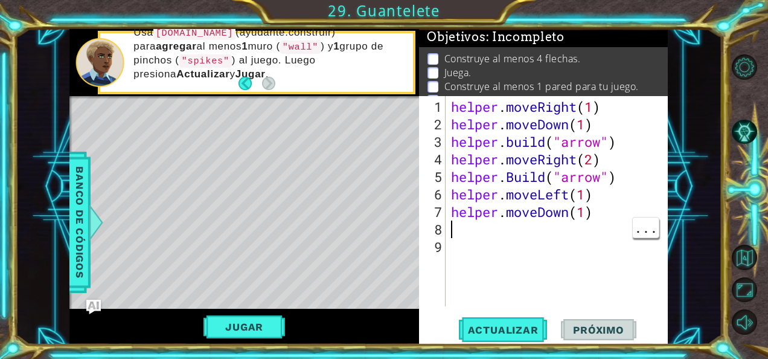
scroll to position [0, 0]
type textarea "h"
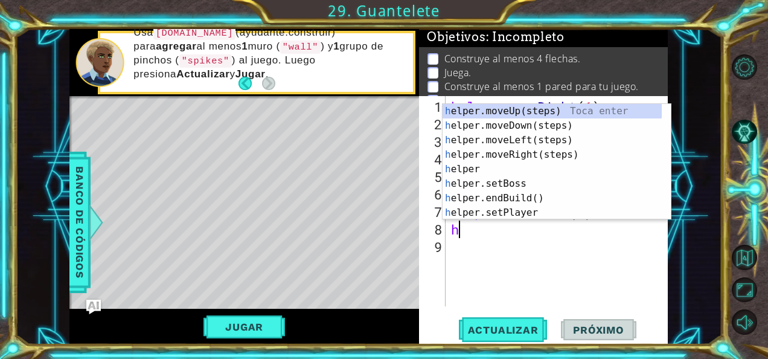
click at [522, 198] on div "h elper.moveUp(steps) Toca enter h elper.moveDown(steps) Toca enter h elper.mov…" at bounding box center [553, 176] width 220 height 145
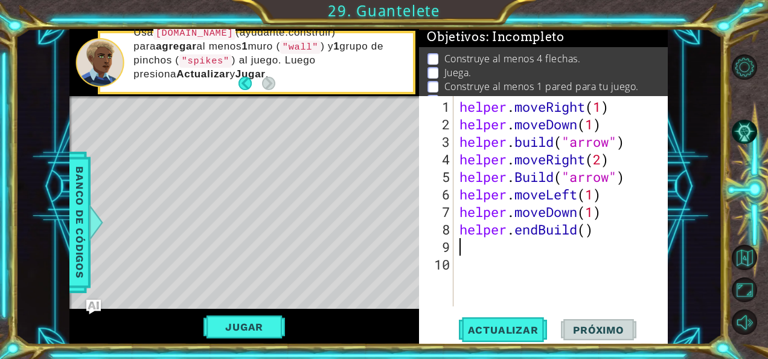
click at [534, 232] on div "helper . moveRight ( 1 ) helper . moveDown ( 1 ) helper . build ( "arrow" ) hel…" at bounding box center [564, 220] width 215 height 245
click at [537, 233] on div "helper . moveRight ( 1 ) helper . moveDown ( 1 ) helper . build ( "arrow" ) hel…" at bounding box center [564, 220] width 215 height 245
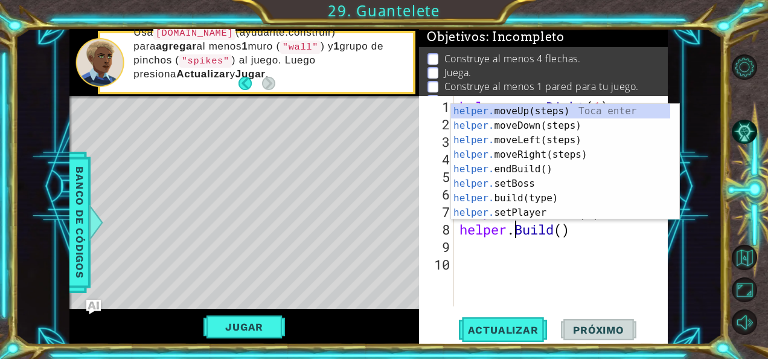
click at [566, 228] on div "helper . moveRight ( 1 ) helper . moveDown ( 1 ) helper . build ( "arrow" ) hel…" at bounding box center [564, 220] width 215 height 245
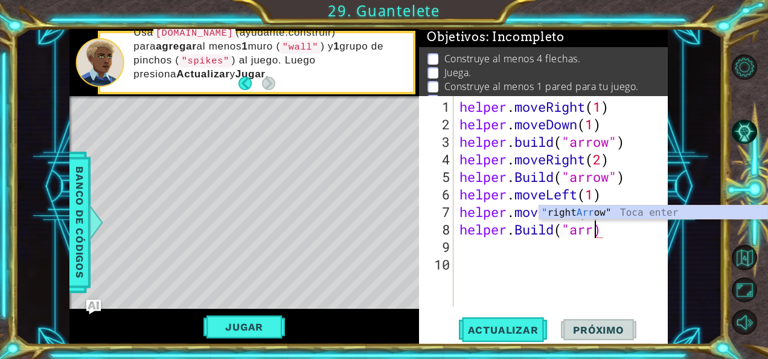
scroll to position [0, 6]
type textarea "helper.Build("arrow")"
click at [471, 258] on div "helper . moveRight ( 1 ) helper . moveDown ( 1 ) helper . build ( "arrow" ) hel…" at bounding box center [564, 220] width 215 height 245
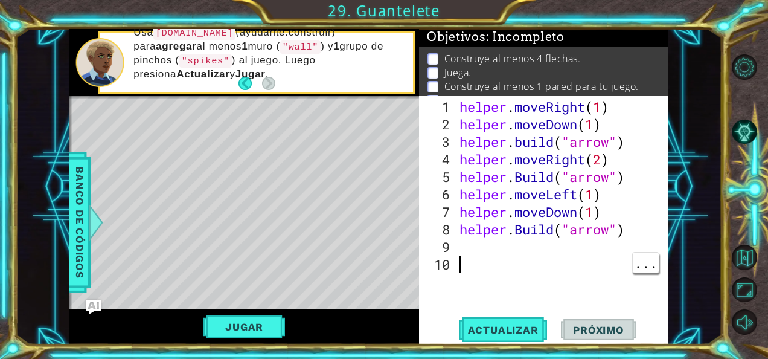
click at [476, 250] on div "helper . moveRight ( 1 ) helper . moveDown ( 1 ) helper . build ( "arrow" ) hel…" at bounding box center [564, 220] width 215 height 245
type textarea "h"
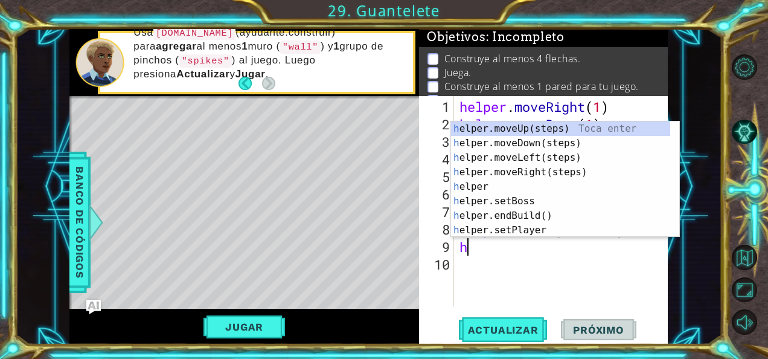
click at [535, 130] on div "h elper.moveUp(steps) Toca enter h elper.moveDown(steps) Toca enter h elper.mov…" at bounding box center [565, 193] width 229 height 145
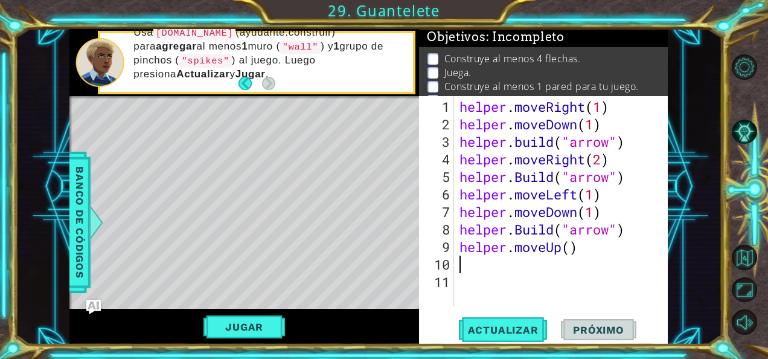
click at [561, 243] on div "helper . moveRight ( 1 ) helper . moveDown ( 1 ) helper . build ( "arrow" ) hel…" at bounding box center [564, 220] width 215 height 245
type textarea "helper.moveUp()"
click at [568, 254] on div "helper . moveRight ( 1 ) helper . moveDown ( 1 ) helper . build ( "arrow" ) hel…" at bounding box center [564, 220] width 215 height 245
click at [567, 247] on div "helper . moveRight ( 1 ) helper . moveDown ( 1 ) helper . build ( "arrow" ) hel…" at bounding box center [564, 220] width 215 height 245
type textarea "helper.moveUp(2)"
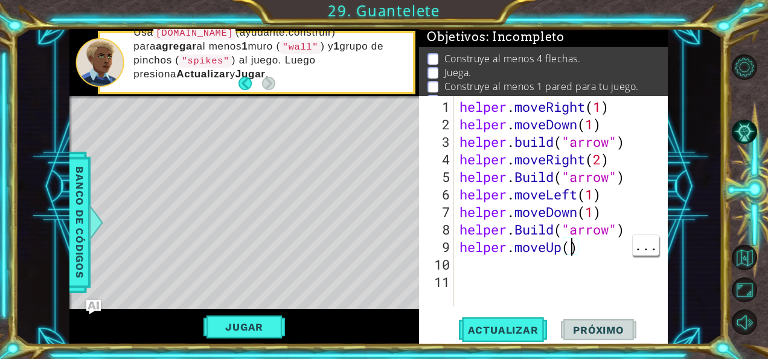
scroll to position [0, 5]
click at [482, 267] on div "helper . moveRight ( 1 ) helper . moveDown ( 1 ) helper . build ( "arrow" ) hel…" at bounding box center [564, 220] width 215 height 245
type textarea "h"
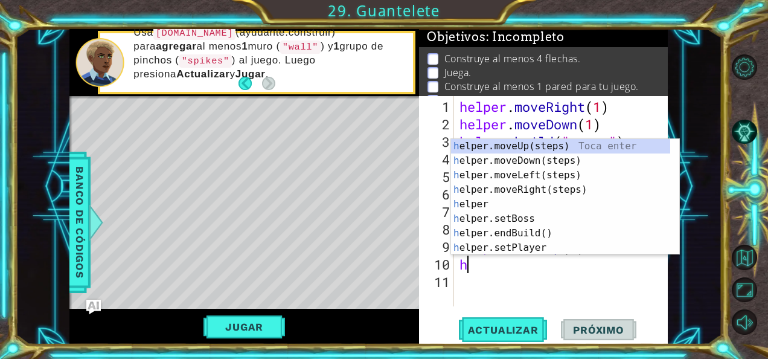
click at [546, 163] on div "h elper.moveUp(steps) Toca enter h elper.moveDown(steps) Toca enter h elper.mov…" at bounding box center [561, 211] width 220 height 145
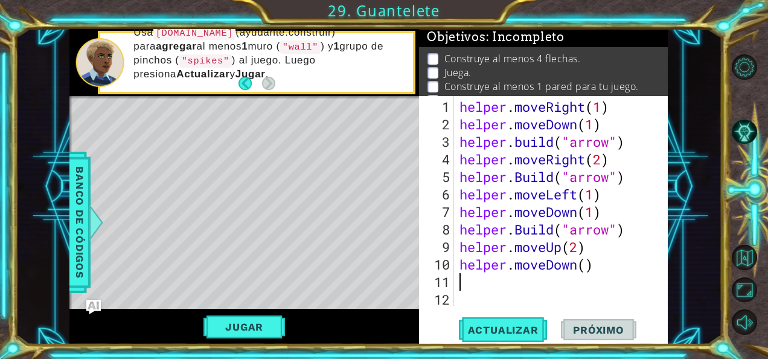
click at [581, 264] on div "helper . moveRight ( 1 ) helper . moveDown ( 1 ) helper . build ( "arrow" ) hel…" at bounding box center [564, 220] width 215 height 245
click at [604, 267] on div "helper . moveRight ( 1 ) helper . moveDown ( 1 ) helper . build ( "arrow" ) hel…" at bounding box center [564, 220] width 215 height 245
click at [578, 260] on div "helper . moveRight ( 1 ) helper . moveDown ( 1 ) helper . build ( "arrow" ) hel…" at bounding box center [564, 220] width 215 height 245
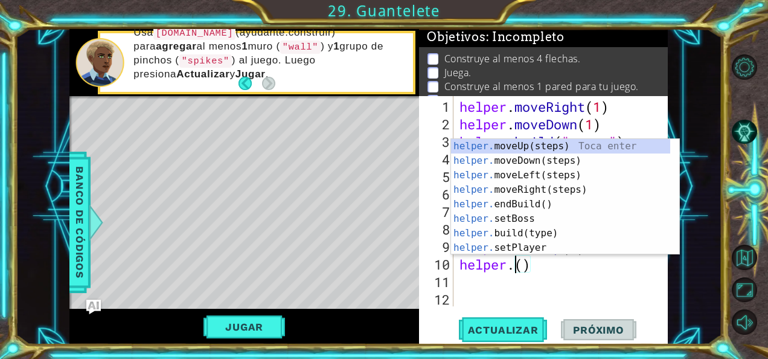
click at [542, 205] on div "helper. moveUp(steps) Toca enter helper. moveDown(steps) Toca enter helper. mov…" at bounding box center [561, 211] width 220 height 145
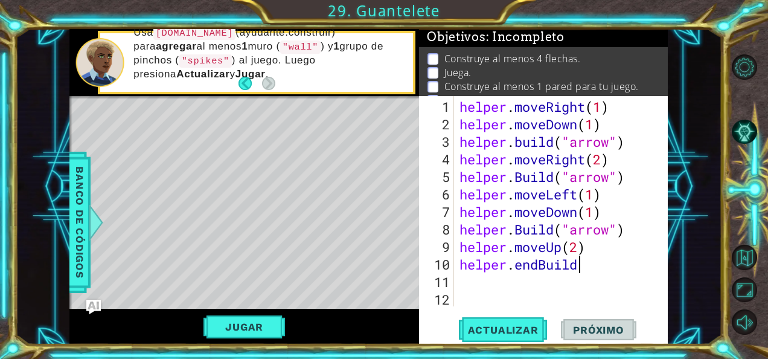
click at [540, 266] on div "helper . moveRight ( 1 ) helper . moveDown ( 1 ) helper . build ( "arrow" ) hel…" at bounding box center [564, 220] width 215 height 245
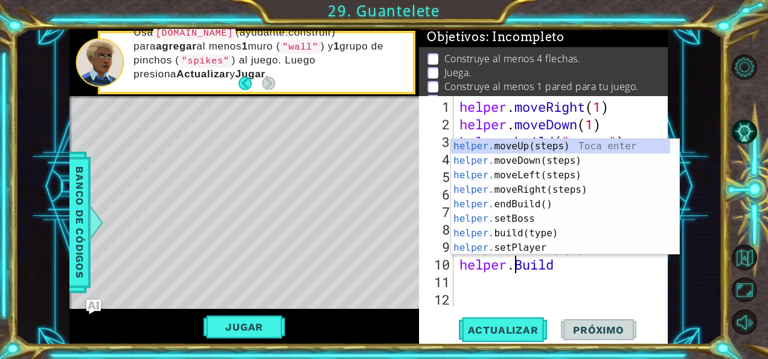
click at [566, 268] on div "helper . moveRight ( 1 ) helper . moveDown ( 1 ) helper . build ( "arrow" ) hel…" at bounding box center [564, 220] width 215 height 245
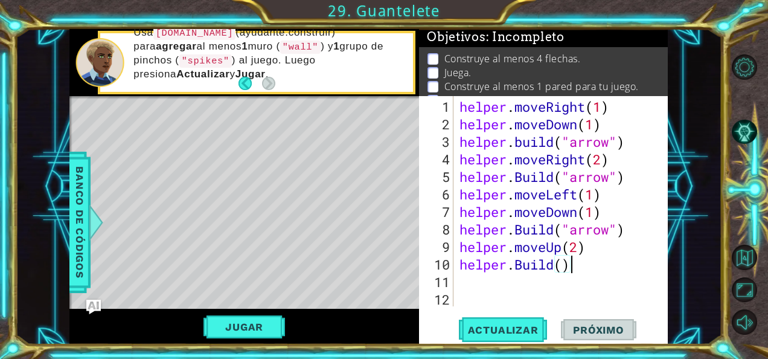
scroll to position [0, 4]
click at [572, 270] on div "helper . moveRight ( 1 ) helper . moveDown ( 1 ) helper . build ( "arrow" ) hel…" at bounding box center [564, 220] width 215 height 245
click at [561, 262] on div "helper . moveRight ( 1 ) helper . moveDown ( 1 ) helper . build ( "arrow" ) hel…" at bounding box center [564, 220] width 215 height 245
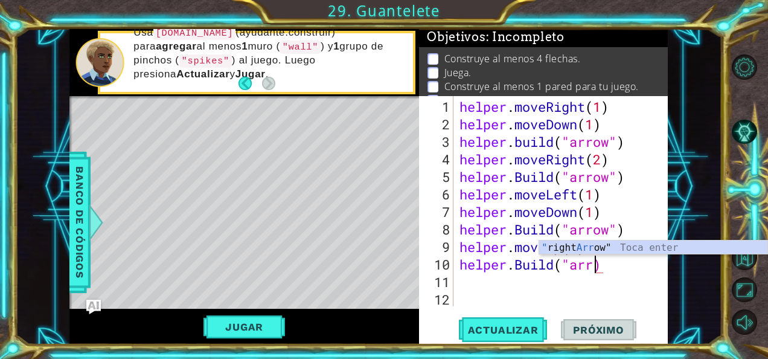
scroll to position [0, 6]
type textarea "helper.Build("arrow")"
click at [473, 280] on div "helper . moveRight ( 1 ) helper . moveDown ( 1 ) helper . build ( "arrow" ) hel…" at bounding box center [564, 220] width 215 height 245
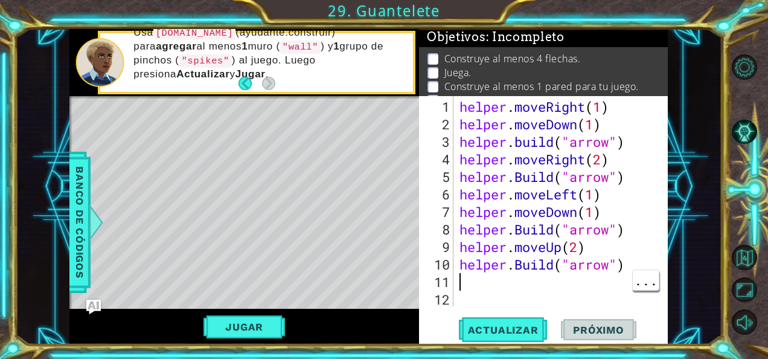
scroll to position [0, 0]
type textarea "h"
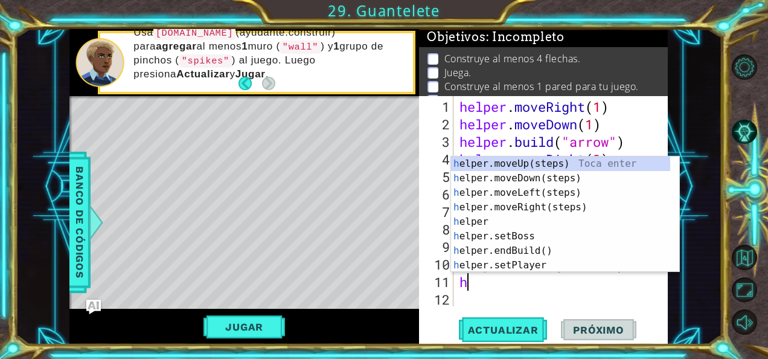
click at [538, 183] on div "h elper.moveUp(steps) Toca enter h elper.moveDown(steps) Toca enter h elper.mov…" at bounding box center [565, 228] width 229 height 145
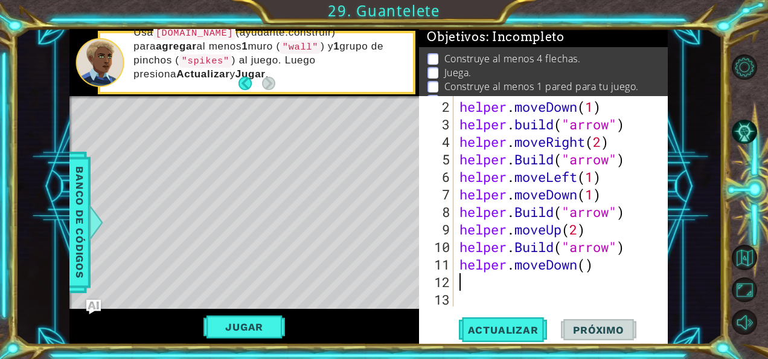
click at [589, 269] on div "helper . moveDown ( 1 ) helper . build ( "arrow" ) helper . moveRight ( 2 ) hel…" at bounding box center [559, 220] width 205 height 245
type textarea "helper.moveDown(2)"
click at [460, 289] on div "helper . moveDown ( 1 ) helper . build ( "arrow" ) helper . moveRight ( 2 ) hel…" at bounding box center [559, 220] width 205 height 245
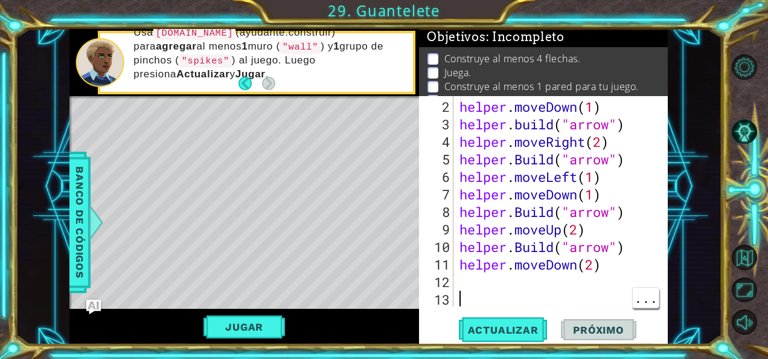
click at [462, 278] on div "helper . moveDown ( 1 ) helper . build ( "arrow" ) helper . moveRight ( 2 ) hel…" at bounding box center [559, 220] width 205 height 245
type textarea "h"
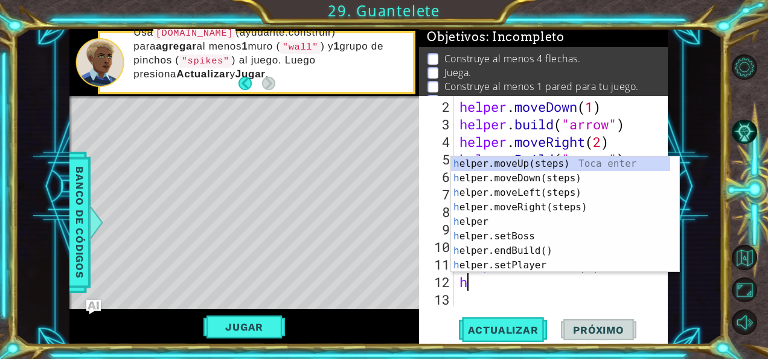
click at [522, 248] on div "h elper.moveUp(steps) Toca enter h elper.moveDown(steps) Toca enter h elper.mov…" at bounding box center [561, 228] width 220 height 145
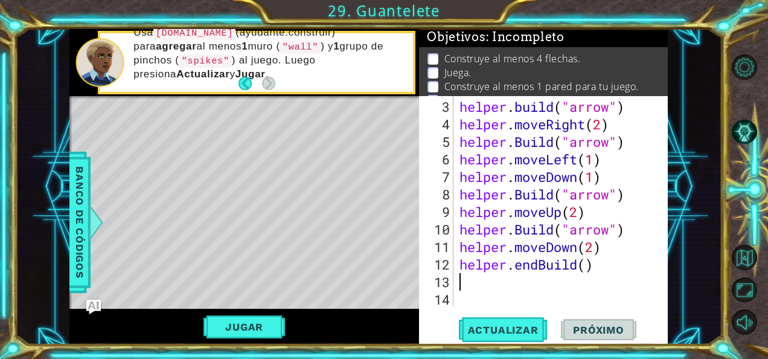
scroll to position [35, 0]
click at [540, 264] on div "helper . build ( "arrow" ) helper . moveRight ( 2 ) helper . Build ( "arrow" ) …" at bounding box center [559, 220] width 205 height 245
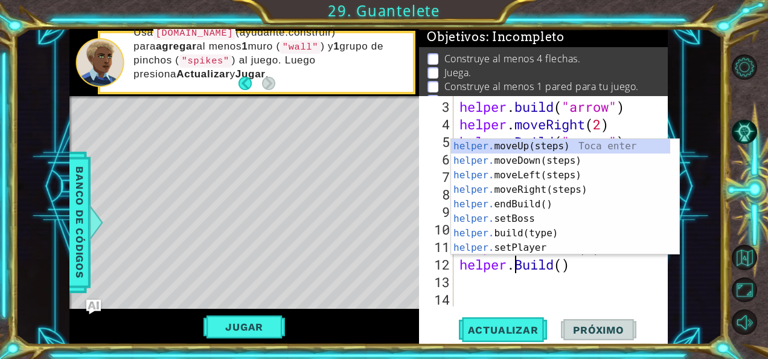
click at [565, 266] on div "helper . build ( "arrow" ) helper . moveRight ( 2 ) helper . Build ( "arrow" ) …" at bounding box center [559, 220] width 205 height 245
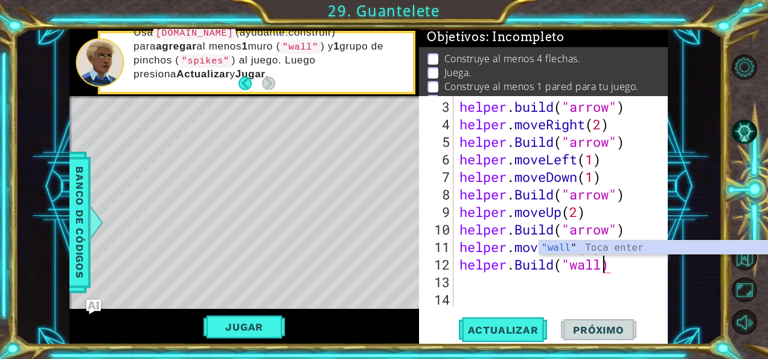
scroll to position [0, 6]
click at [561, 270] on div "helper . build ( "arrow" ) helper . moveRight ( 2 ) helper . Build ( "arrow" ) …" at bounding box center [559, 220] width 205 height 245
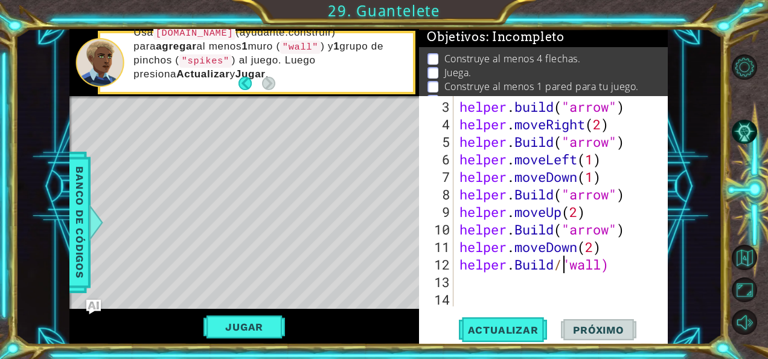
scroll to position [0, 5]
click at [618, 267] on div "helper . build ( "arrow" ) helper . moveRight ( 2 ) helper . Build ( "arrow" ) …" at bounding box center [559, 220] width 205 height 245
click at [598, 267] on div "helper . build ( "arrow" ) helper . moveRight ( 2 ) helper . Build ( "arrow" ) …" at bounding box center [559, 220] width 205 height 245
click at [597, 270] on div "helper . build ( "arrow" ) helper . moveRight ( 2 ) helper . Build ( "arrow" ) …" at bounding box center [559, 220] width 205 height 245
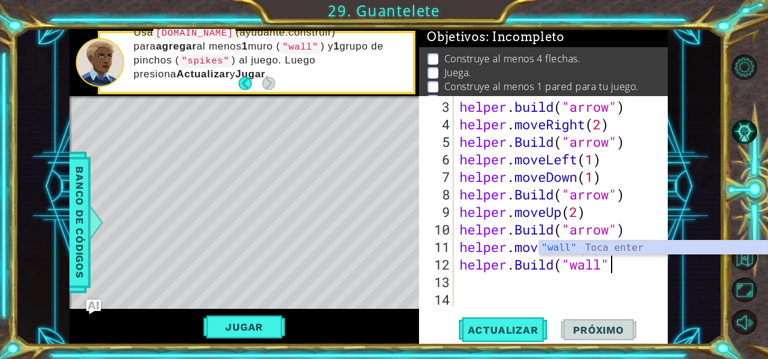
scroll to position [0, 6]
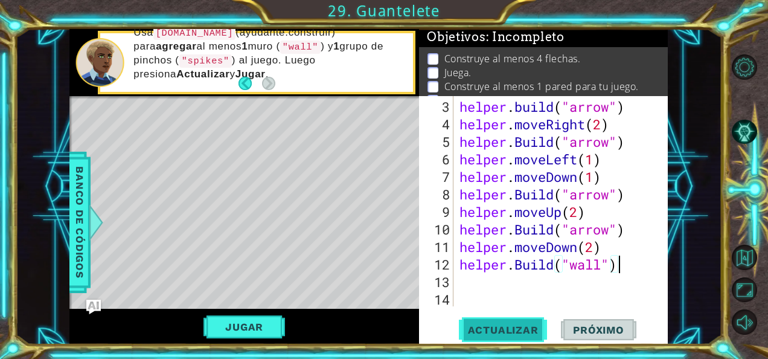
click at [523, 332] on span "Actualizar" at bounding box center [503, 330] width 95 height 12
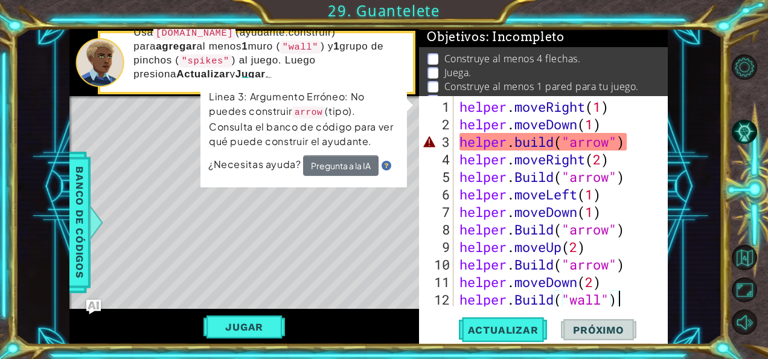
scroll to position [0, 0]
click at [611, 144] on div "helper . moveRight ( 1 ) helper . moveDown ( 1 ) helper . build ( "arrow" ) hel…" at bounding box center [559, 220] width 205 height 245
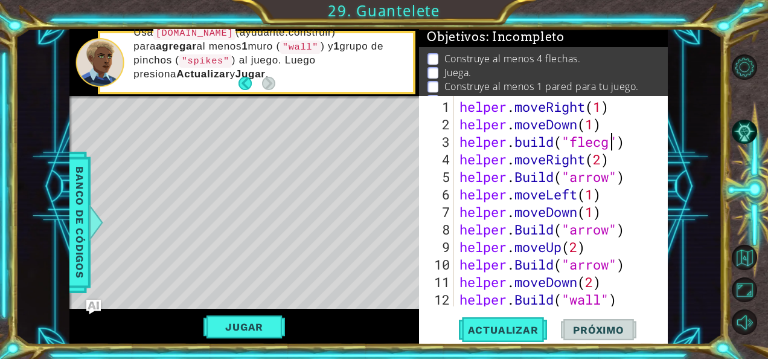
scroll to position [0, 7]
click at [516, 333] on span "Actualizar" at bounding box center [503, 330] width 95 height 12
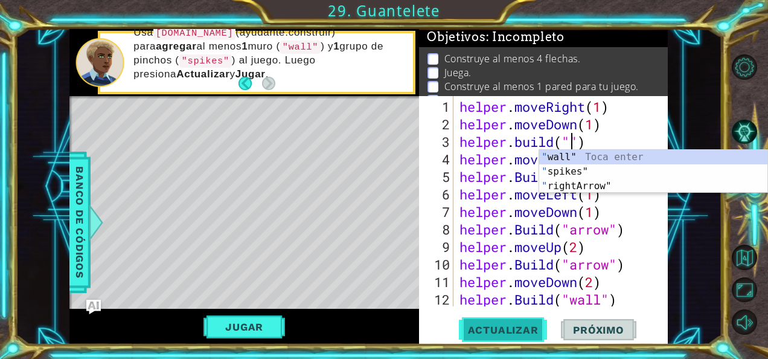
scroll to position [0, 5]
click at [589, 170] on div "" wall" Toca enter " spikes" Toca enter " rightArrow" Toca enter" at bounding box center [653, 186] width 229 height 72
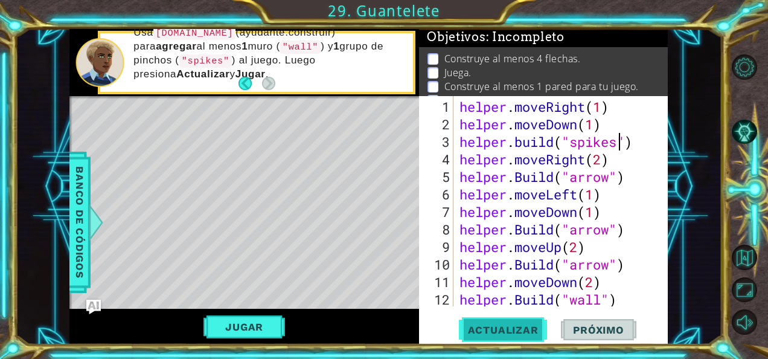
click at [520, 321] on button "Actualizar" at bounding box center [503, 329] width 95 height 25
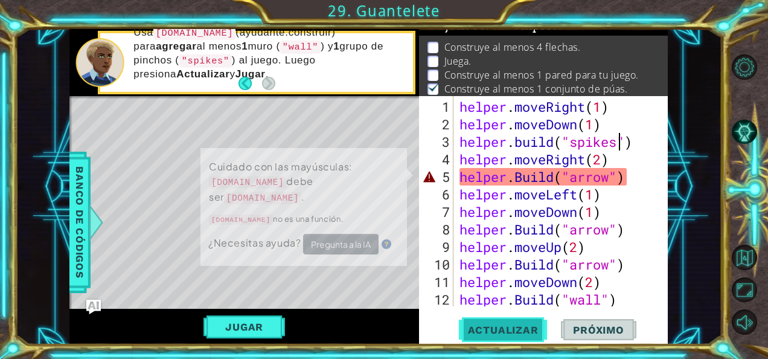
scroll to position [18, 0]
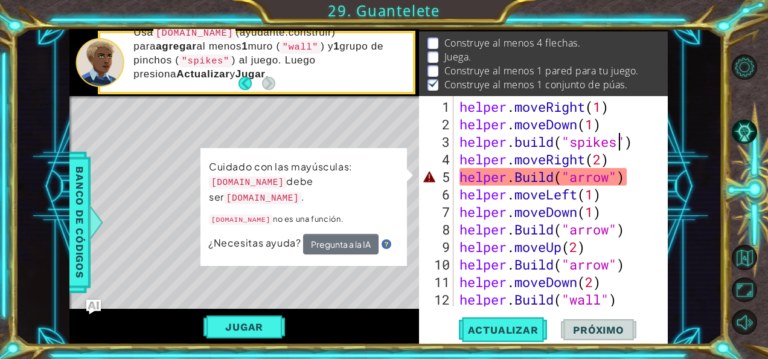
click at [611, 180] on div "helper . moveRight ( 1 ) helper . moveDown ( 1 ) helper . build ( "spikes" ) he…" at bounding box center [559, 220] width 205 height 245
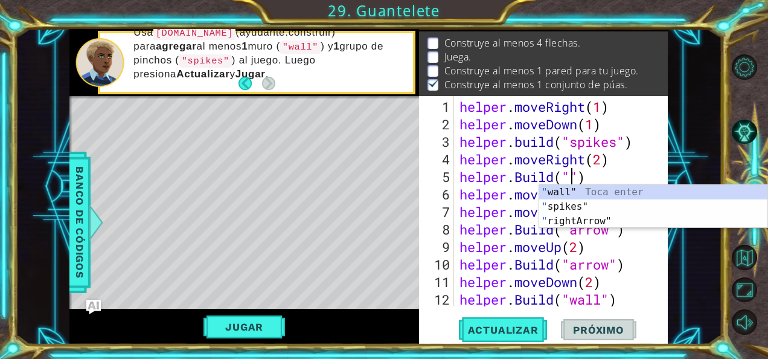
click at [583, 209] on div "" wall" Toca enter " spikes" Toca enter " rightArrow" Toca enter" at bounding box center [653, 221] width 229 height 72
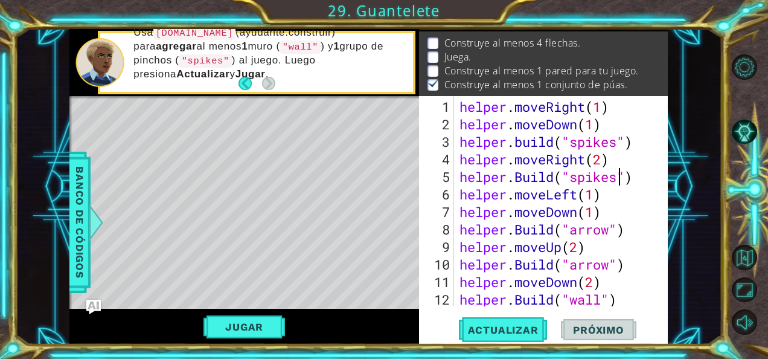
click at [522, 300] on div "helper . moveRight ( 1 ) helper . moveDown ( 1 ) helper . build ( "spikes" ) he…" at bounding box center [559, 220] width 205 height 245
click at [533, 324] on span "Actualizar" at bounding box center [503, 330] width 95 height 12
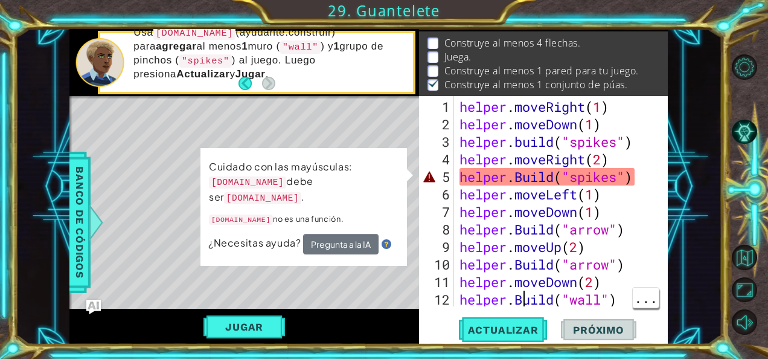
click at [615, 181] on div "helper . moveRight ( 1 ) helper . moveDown ( 1 ) helper . build ( "spikes" ) he…" at bounding box center [559, 220] width 205 height 245
click at [617, 180] on div "helper . moveRight ( 1 ) helper . moveDown ( 1 ) helper . build ( "spikes" ) he…" at bounding box center [559, 220] width 205 height 245
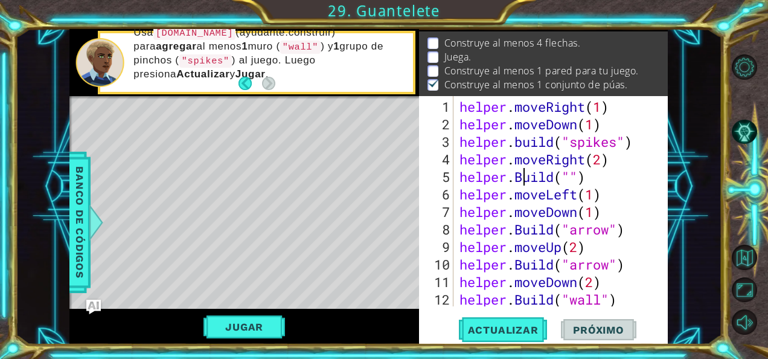
click at [527, 182] on div "helper . moveRight ( 1 ) helper . moveDown ( 1 ) helper . build ( "spikes" ) he…" at bounding box center [559, 220] width 205 height 245
click at [574, 176] on div "helper . moveRight ( 1 ) helper . moveDown ( 1 ) helper . build ( "spikes" ) he…" at bounding box center [559, 220] width 205 height 245
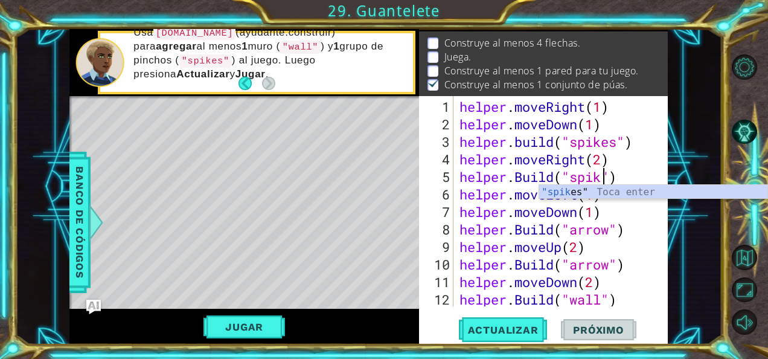
scroll to position [0, 7]
click at [514, 339] on button "Actualizar" at bounding box center [503, 329] width 95 height 25
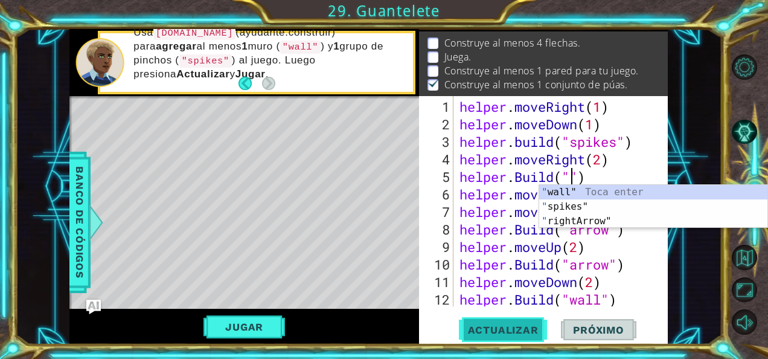
scroll to position [0, 5]
click at [593, 226] on div "" wall" Toca enter " spikes" Toca enter " rightArrow" Toca enter" at bounding box center [653, 221] width 229 height 72
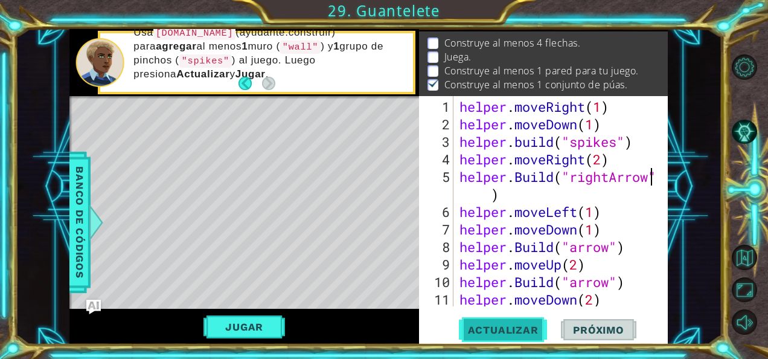
click at [531, 330] on span "Actualizar" at bounding box center [503, 330] width 95 height 12
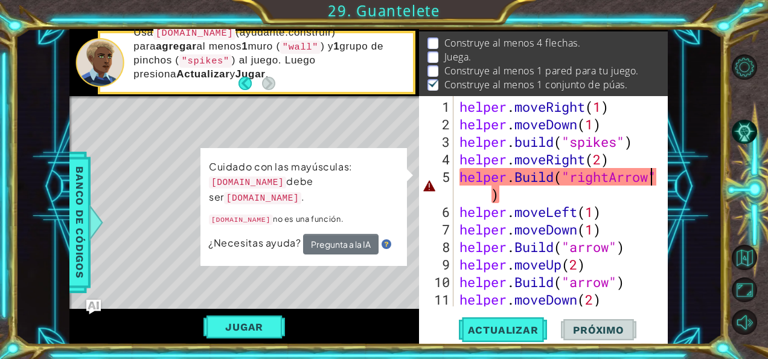
click at [618, 178] on div "helper . moveRight ( 1 ) helper . moveDown ( 1 ) helper . build ( "spikes" ) he…" at bounding box center [559, 220] width 205 height 245
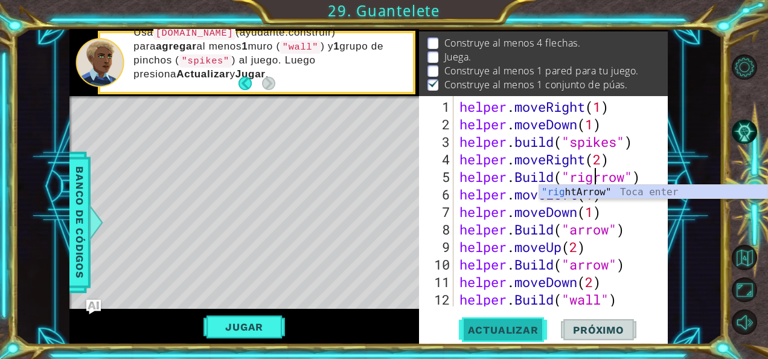
click at [534, 321] on button "Actualizar" at bounding box center [503, 329] width 95 height 25
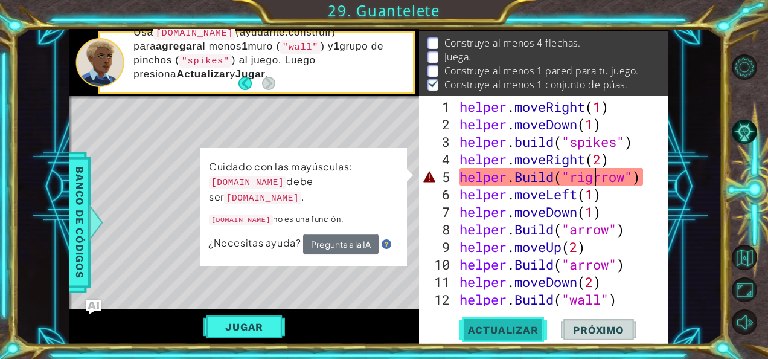
scroll to position [0, 6]
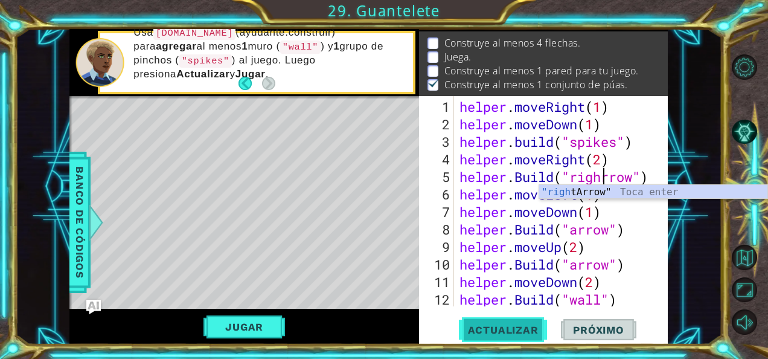
click at [531, 327] on span "Actualizar" at bounding box center [503, 330] width 95 height 12
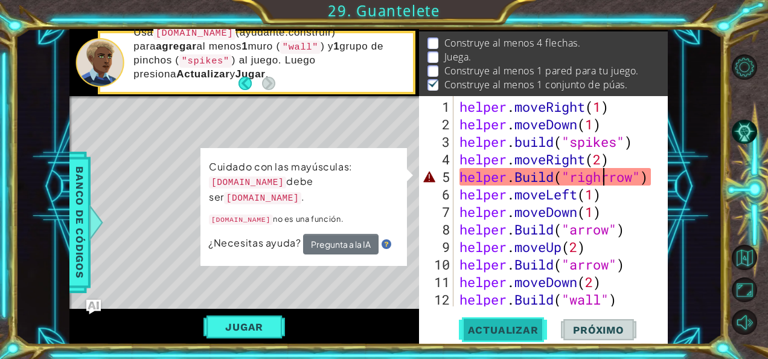
scroll to position [0, 7]
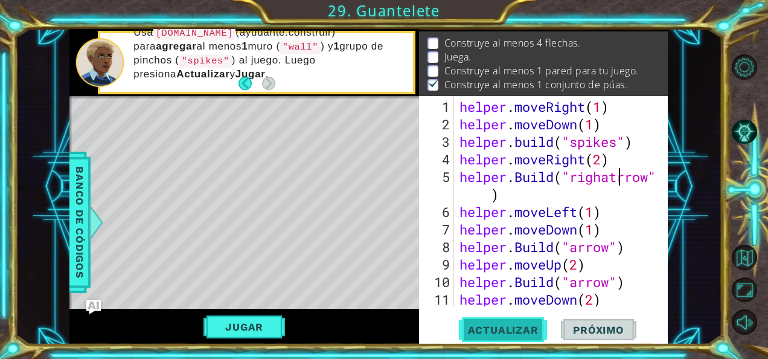
type textarea "helper.Build("righatrrow")"
click at [533, 319] on button "Actualizar" at bounding box center [503, 329] width 95 height 25
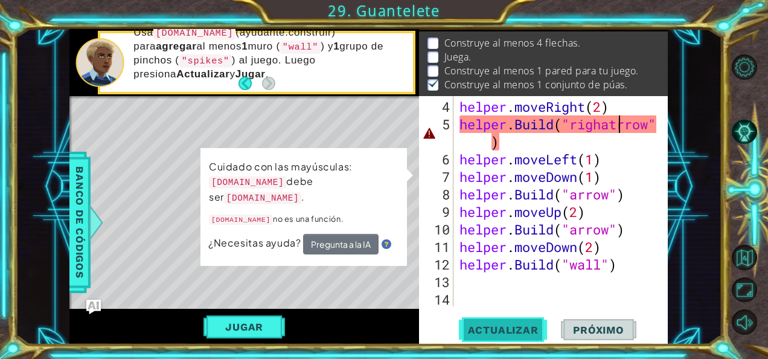
scroll to position [53, 0]
click at [0, 0] on span "..." at bounding box center [0, 0] width 0 height 0
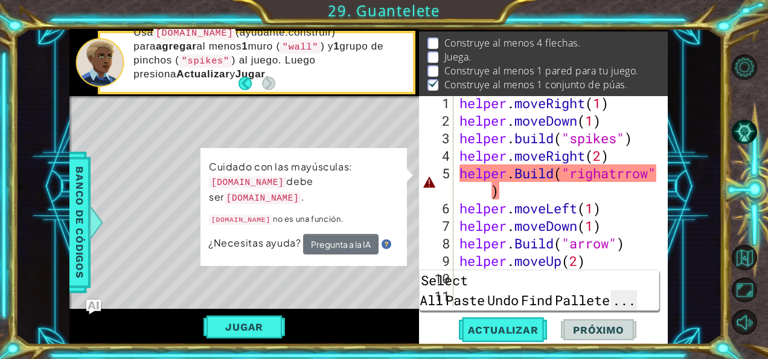
scroll to position [0, 0]
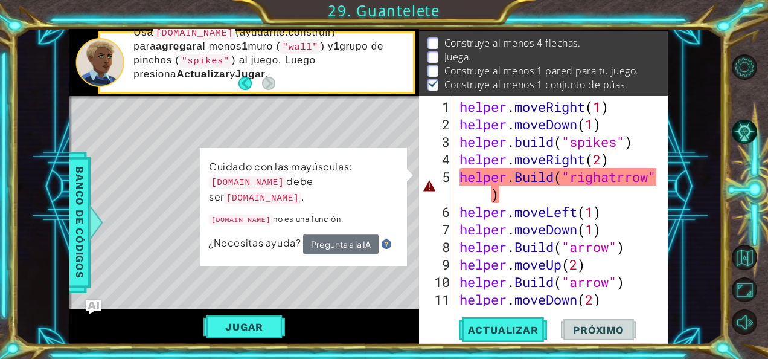
click at [617, 196] on div "helper . moveRight ( 1 ) helper . moveDown ( 1 ) helper . build ( "spikes" ) he…" at bounding box center [559, 220] width 205 height 245
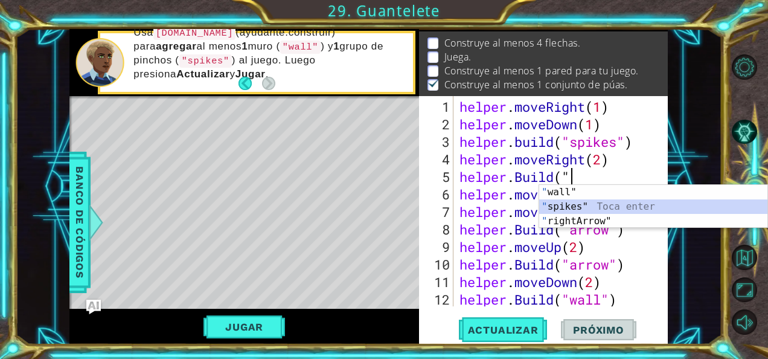
click at [574, 204] on div "" wall" Toca enter " spikes" Toca enter " rightArrow" Toca enter" at bounding box center [653, 221] width 229 height 72
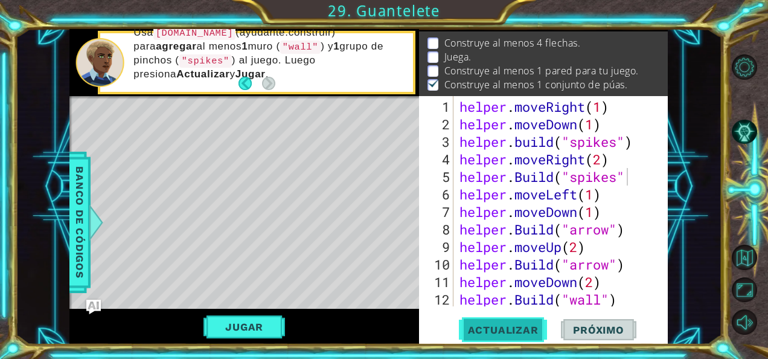
click at [512, 331] on span "Actualizar" at bounding box center [503, 330] width 95 height 12
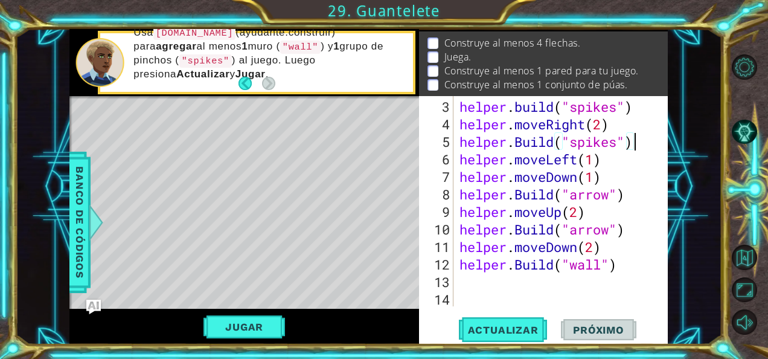
scroll to position [0, 7]
click at [485, 316] on div "helper.Build("spikes") 3 4 5 6 7 8 9 10 11 12 13 14 helper . build ( "spikes" )…" at bounding box center [543, 220] width 249 height 248
click at [487, 325] on span "Actualizar" at bounding box center [503, 330] width 95 height 12
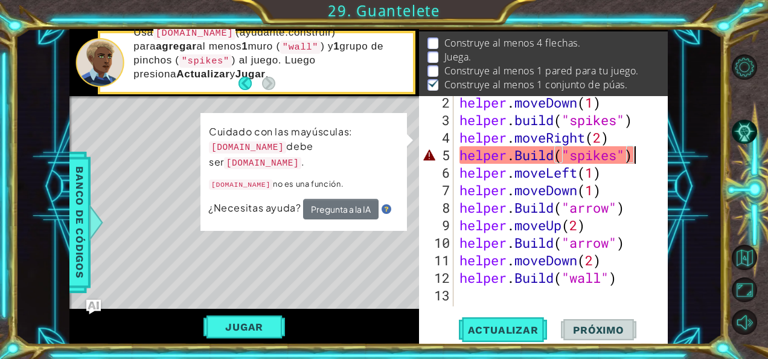
scroll to position [35, 0]
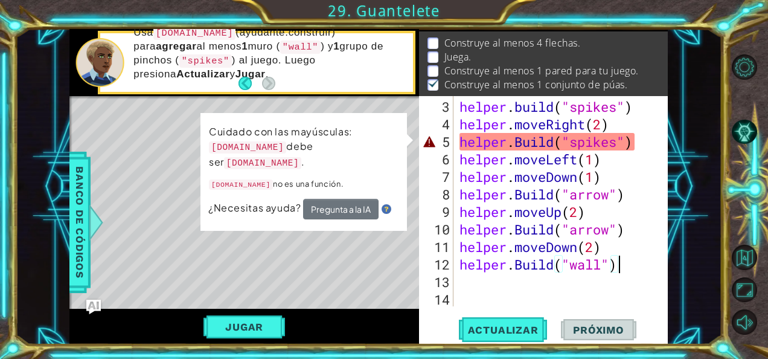
click at [628, 270] on div "helper . build ( "spikes" ) helper . moveRight ( 2 ) helper . Build ( "spikes" …" at bounding box center [559, 220] width 205 height 245
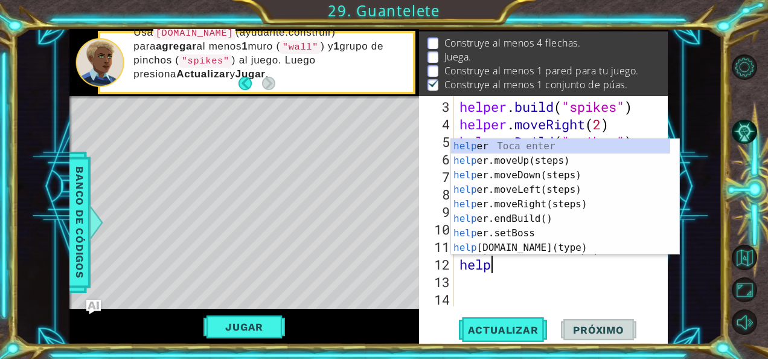
scroll to position [0, 0]
type textarea "h"
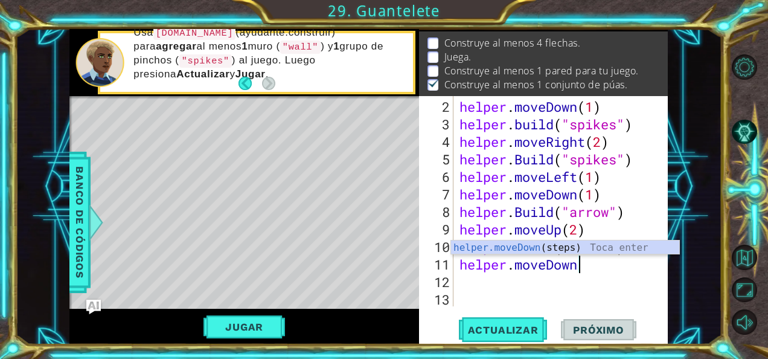
scroll to position [18, 0]
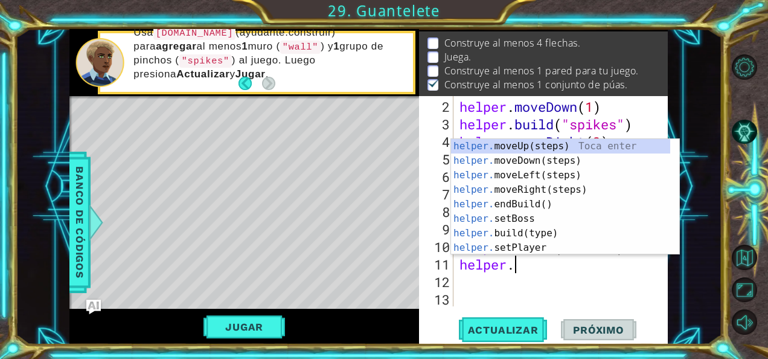
type textarea "h"
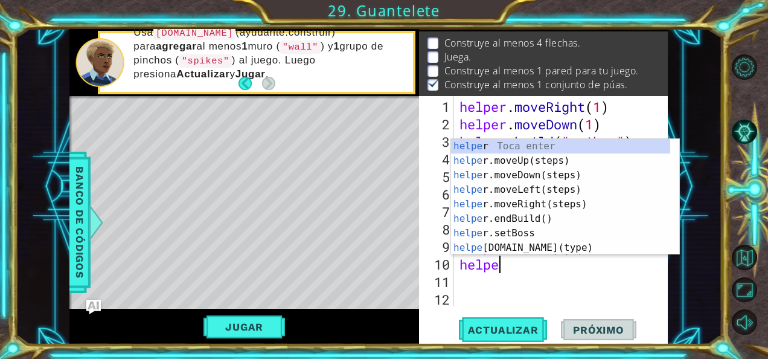
type textarea "h"
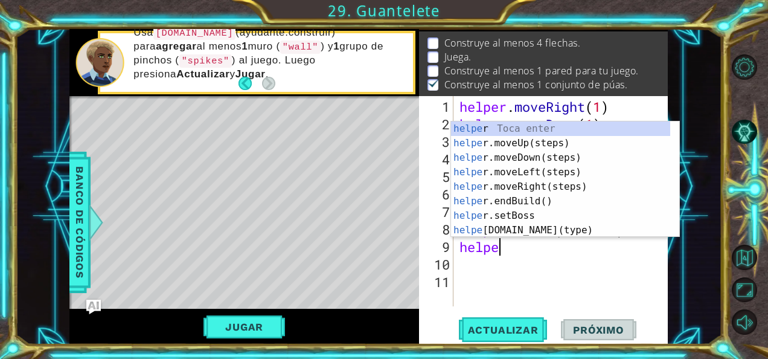
type textarea "h"
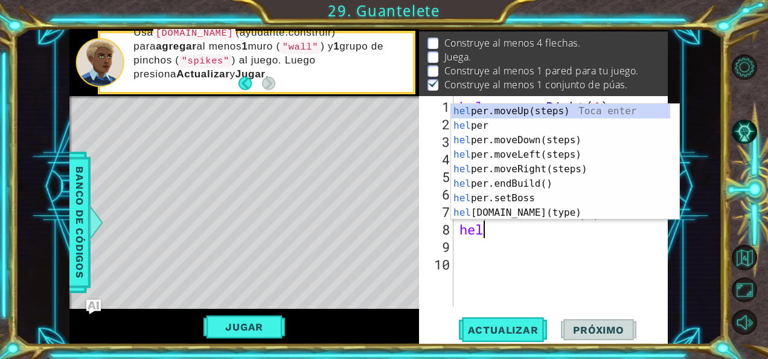
type textarea "h"
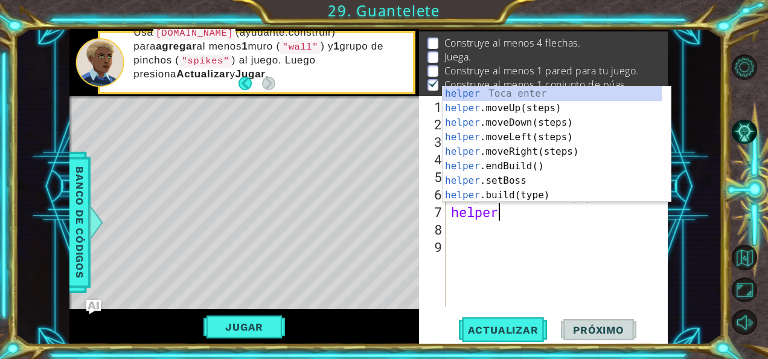
type textarea "h"
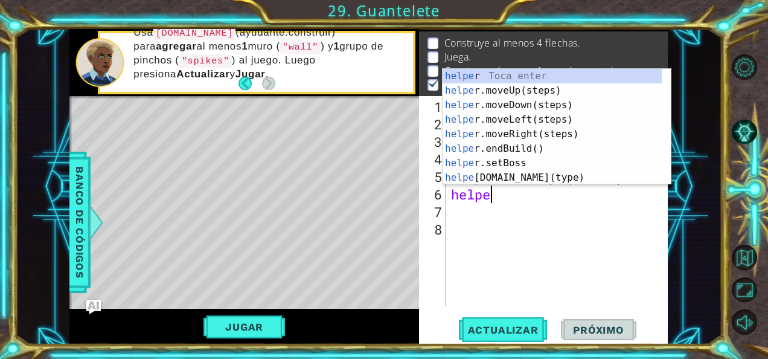
type textarea "h"
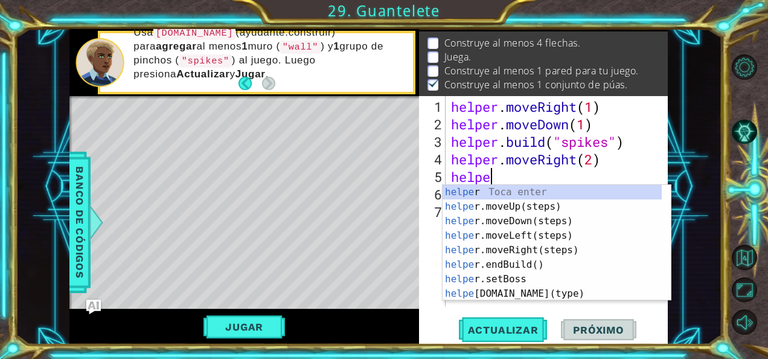
type textarea "h"
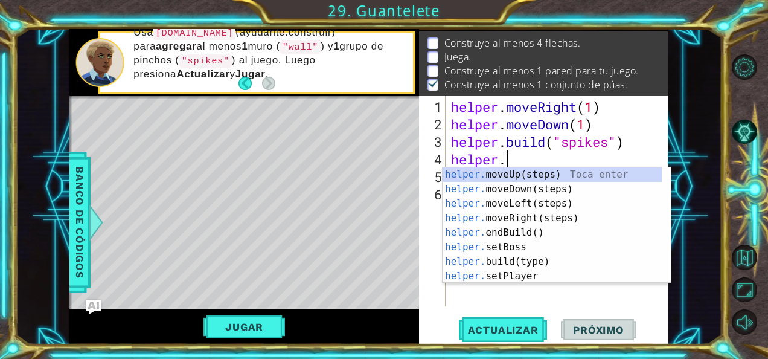
type textarea "h"
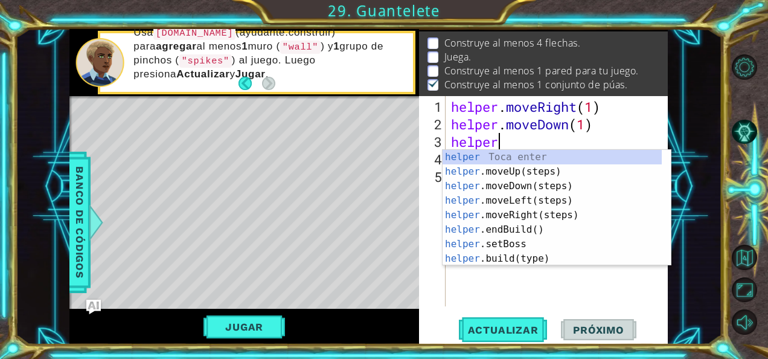
type textarea "h"
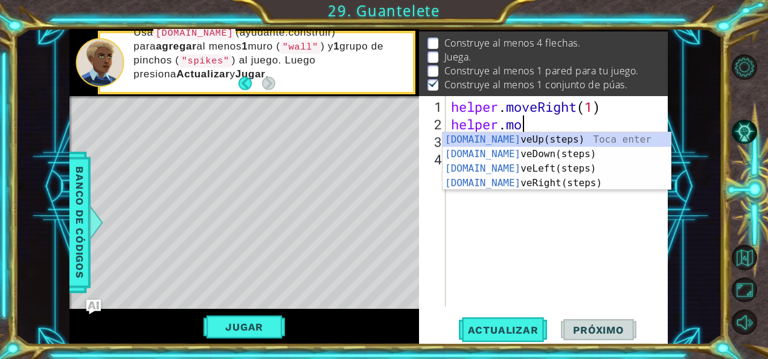
type textarea "h"
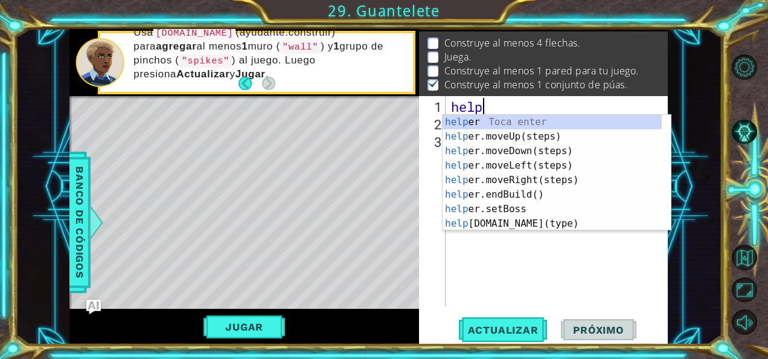
type textarea "h"
